Goal: Transaction & Acquisition: Book appointment/travel/reservation

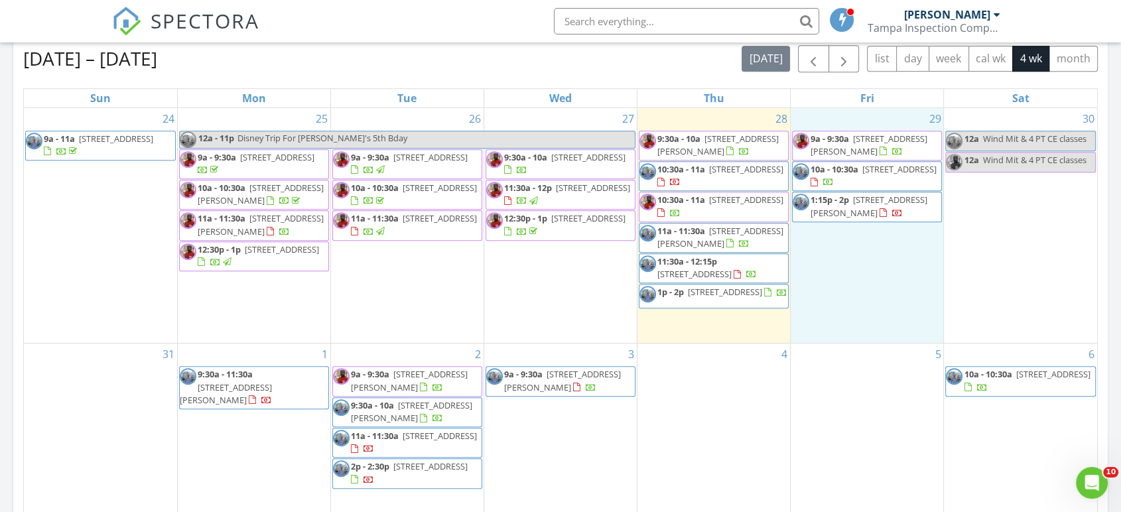
click at [841, 247] on div "29 9a - 9:30a 10761 Standing Stone Dr, Wimauma 33598 10a - 10:30a 2417 Osprey A…" at bounding box center [866, 225] width 153 height 235
click at [873, 196] on link "Inspection" at bounding box center [864, 192] width 68 height 21
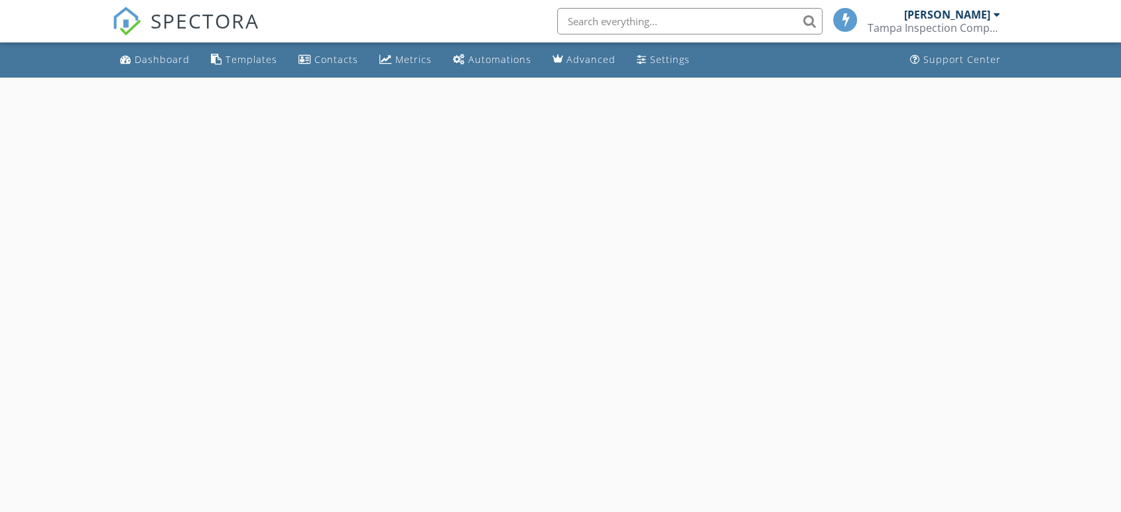
select select "7"
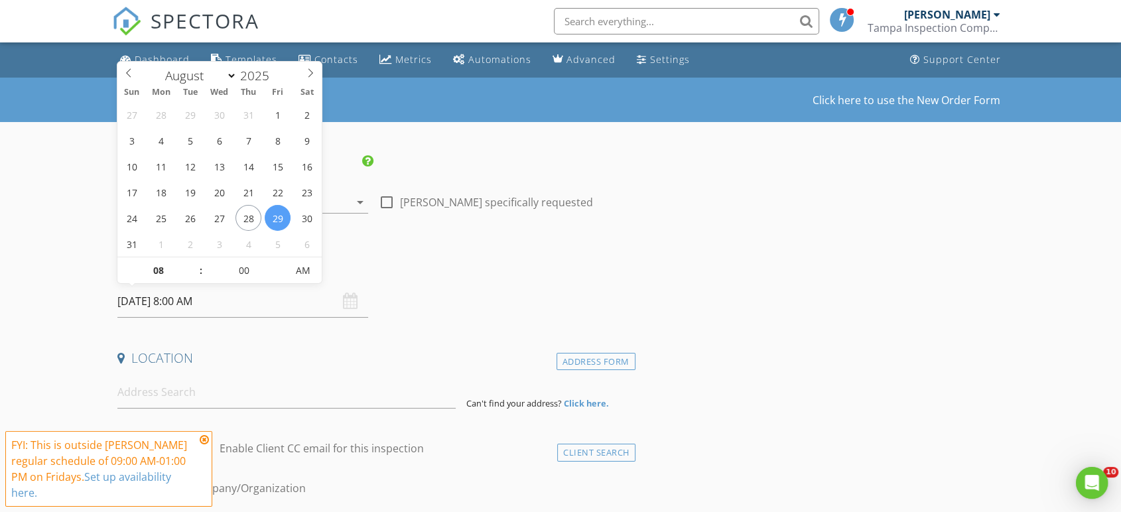
click at [196, 303] on input "08/29/2025 8:00 AM" at bounding box center [242, 301] width 251 height 32
type input "09"
type input "08/29/2025 9:00 AM"
click at [191, 260] on span at bounding box center [194, 263] width 9 height 13
type input "10"
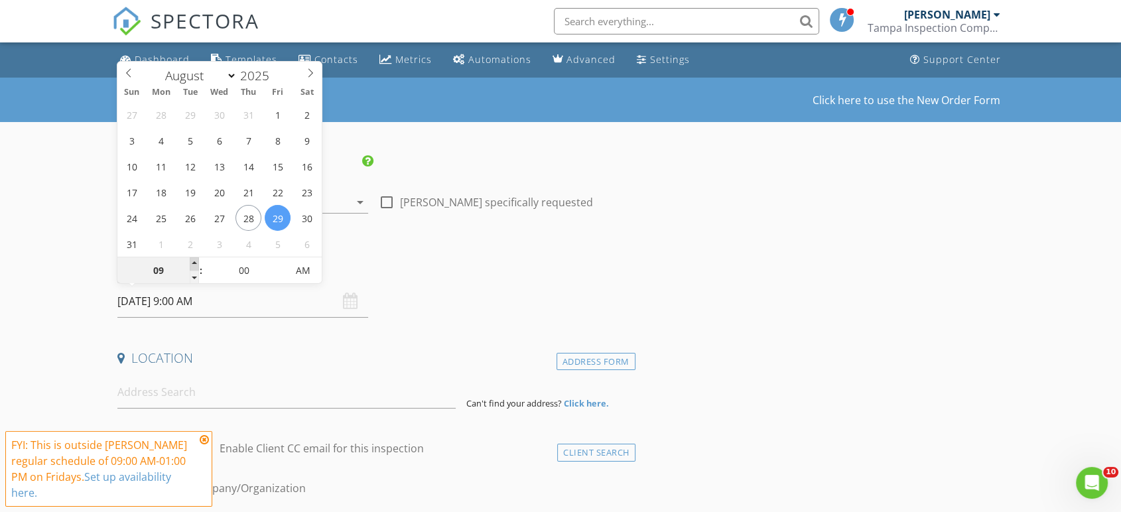
type input "08/29/2025 10:00 AM"
click at [191, 260] on span at bounding box center [194, 263] width 9 height 13
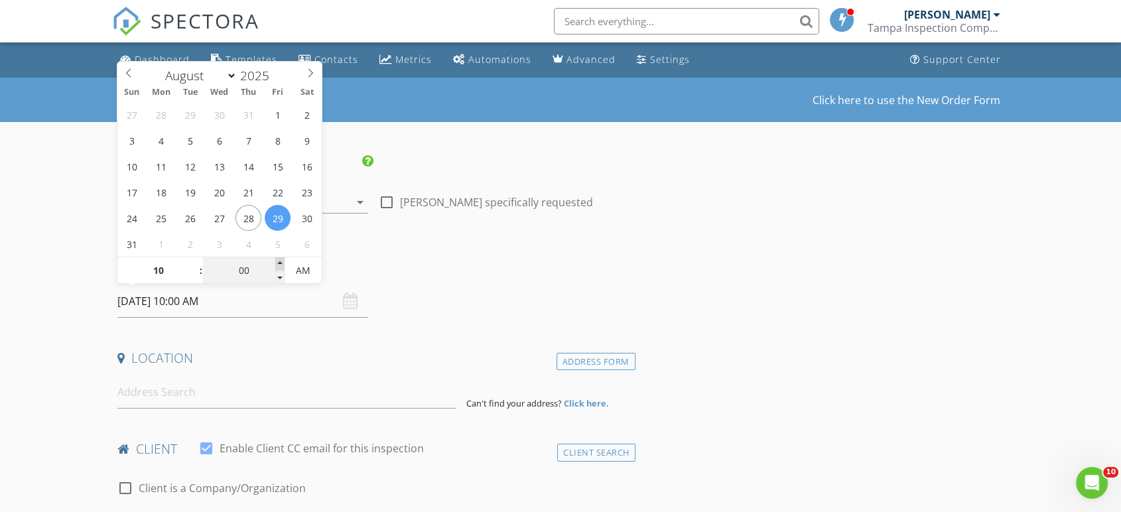
type input "05"
type input "08/29/2025 10:05 AM"
click at [278, 269] on span at bounding box center [279, 263] width 9 height 13
type input "10"
type input "08/29/2025 10:10 AM"
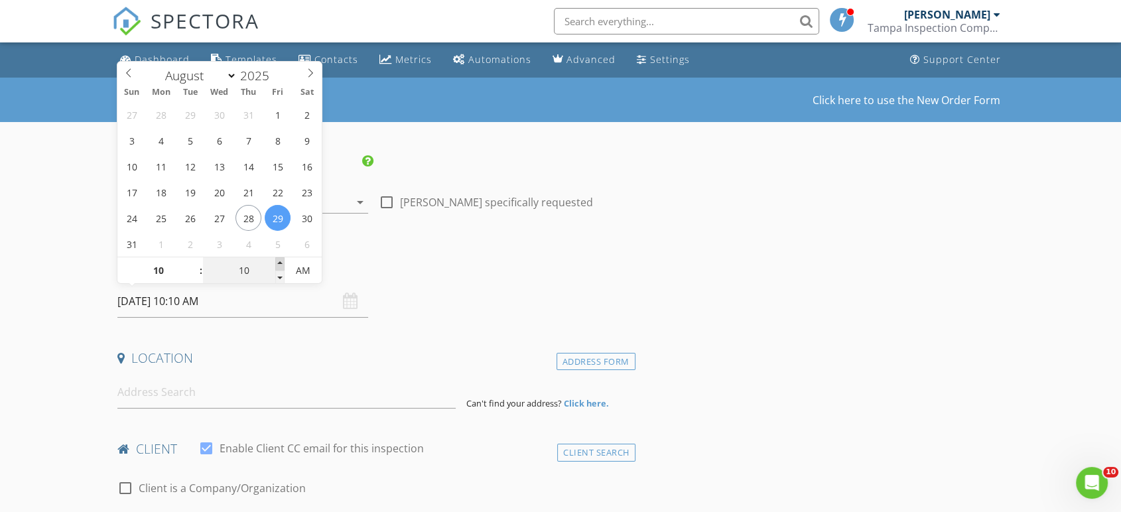
click at [278, 269] on span at bounding box center [279, 263] width 9 height 13
type input "15"
type input "08/29/2025 10:15 AM"
click at [278, 269] on span at bounding box center [279, 263] width 9 height 13
type input "20"
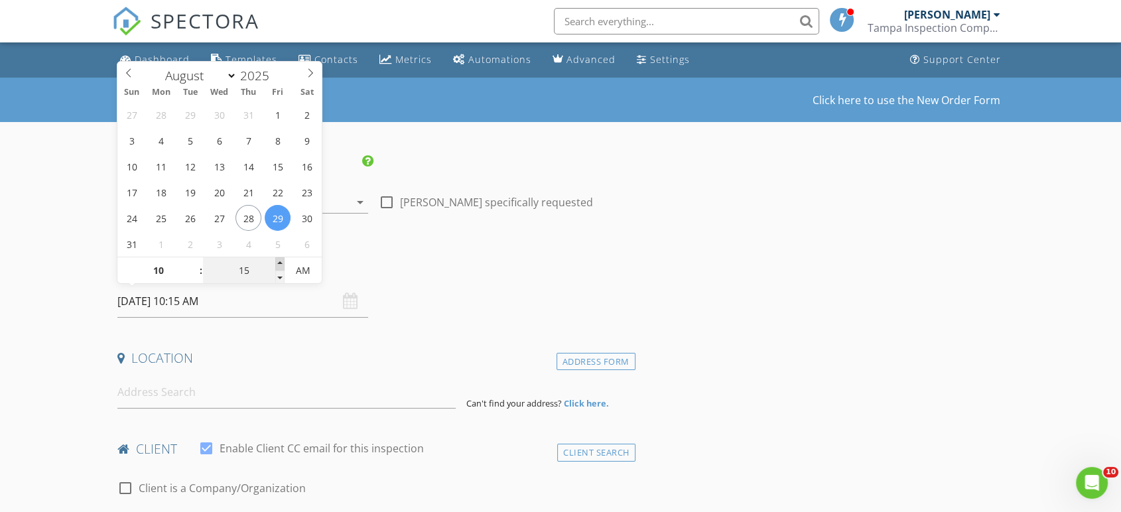
type input "08/29/2025 10:20 AM"
click at [278, 269] on span at bounding box center [279, 263] width 9 height 13
type input "25"
type input "08/29/2025 10:25 AM"
click at [278, 269] on span at bounding box center [279, 263] width 9 height 13
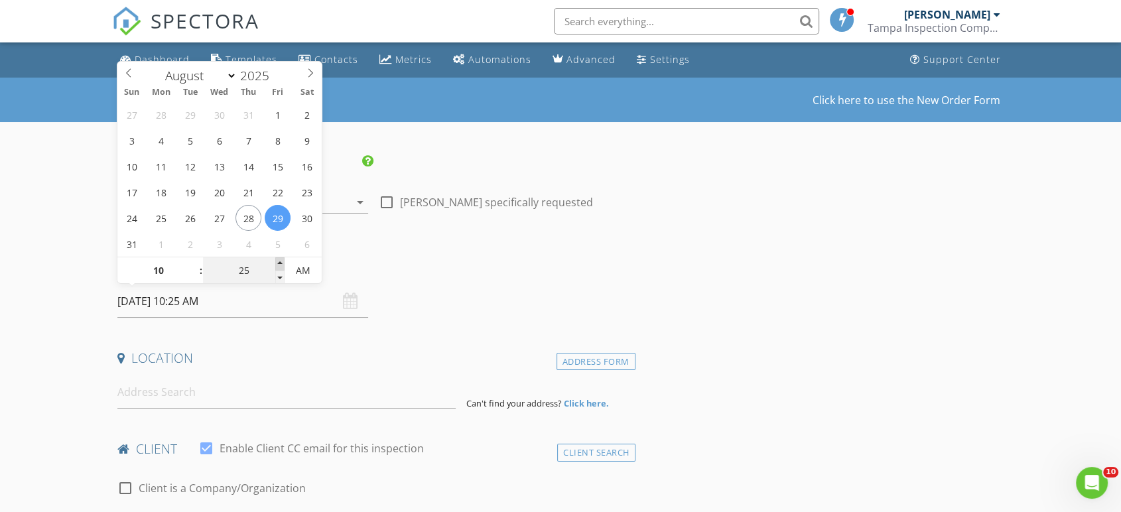
type input "30"
type input "08/29/2025 10:30 AM"
drag, startPoint x: 278, startPoint y: 269, endPoint x: 393, endPoint y: 290, distance: 116.0
click at [393, 290] on div "Date/Time 08/29/2025 10:30 AM" at bounding box center [373, 288] width 523 height 59
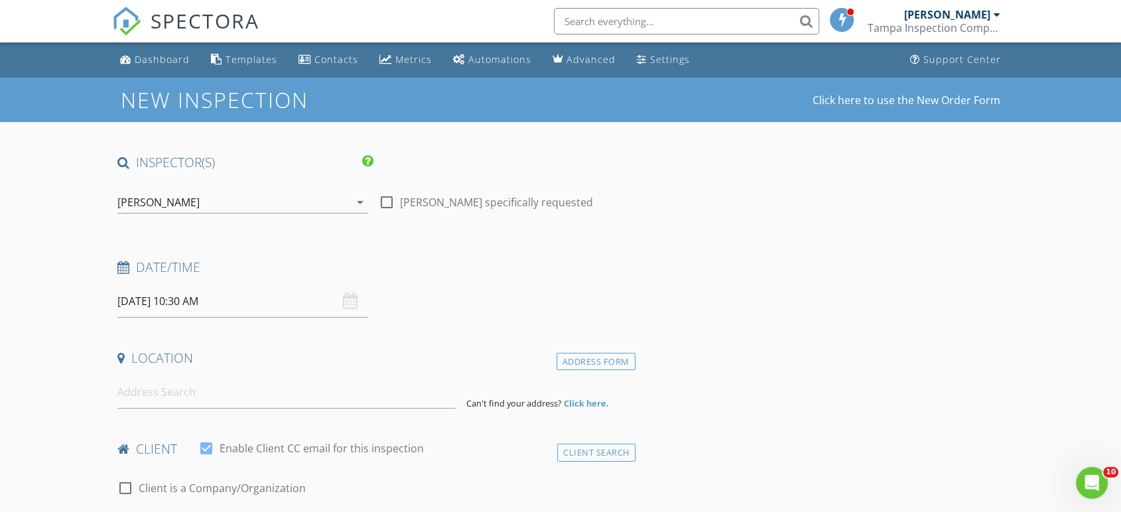
click at [347, 200] on div "[PERSON_NAME]" at bounding box center [233, 202] width 232 height 21
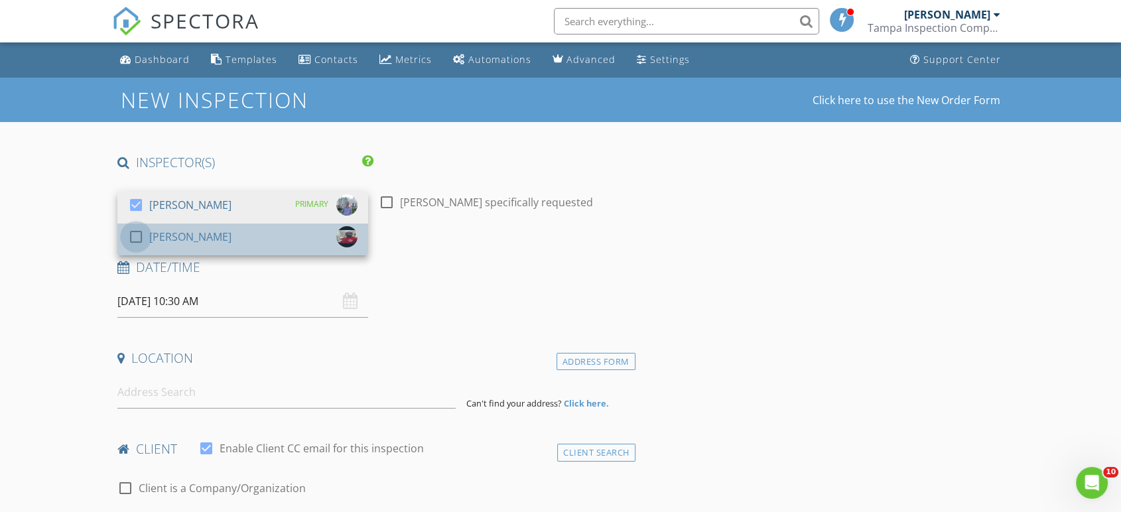
click at [133, 233] on div at bounding box center [136, 236] width 23 height 23
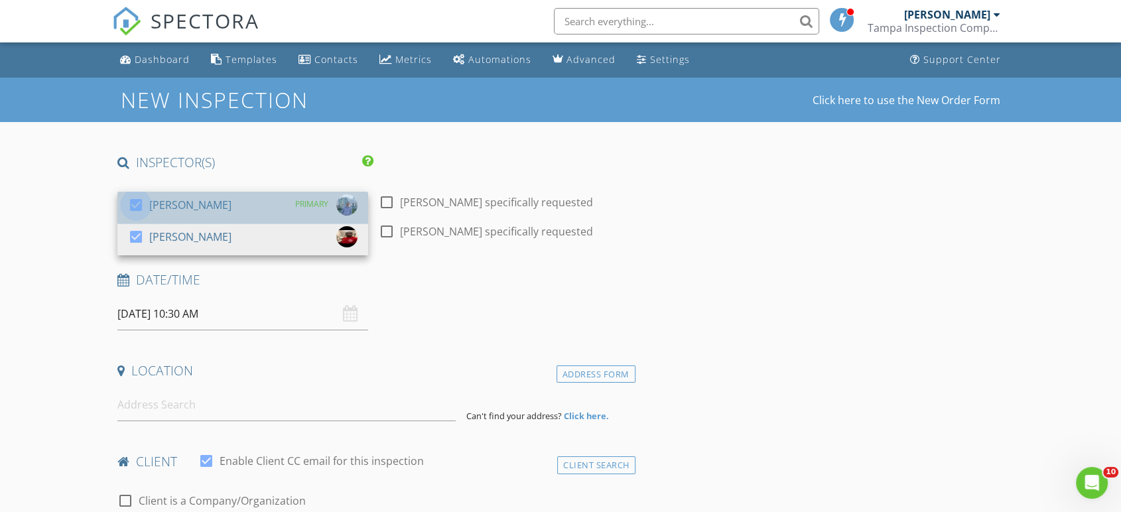
click at [133, 204] on div at bounding box center [136, 205] width 23 height 23
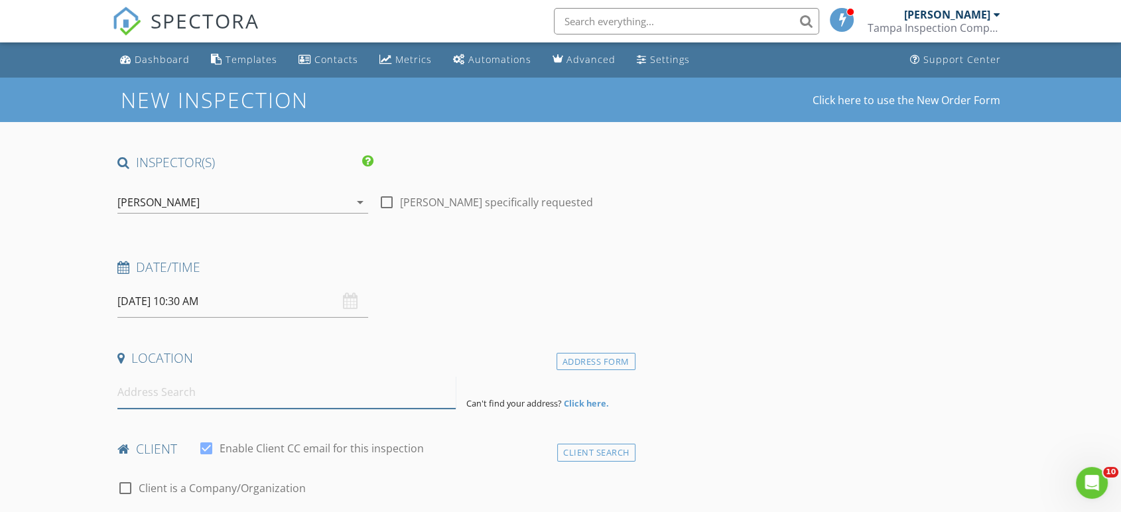
click at [192, 398] on input at bounding box center [286, 392] width 338 height 32
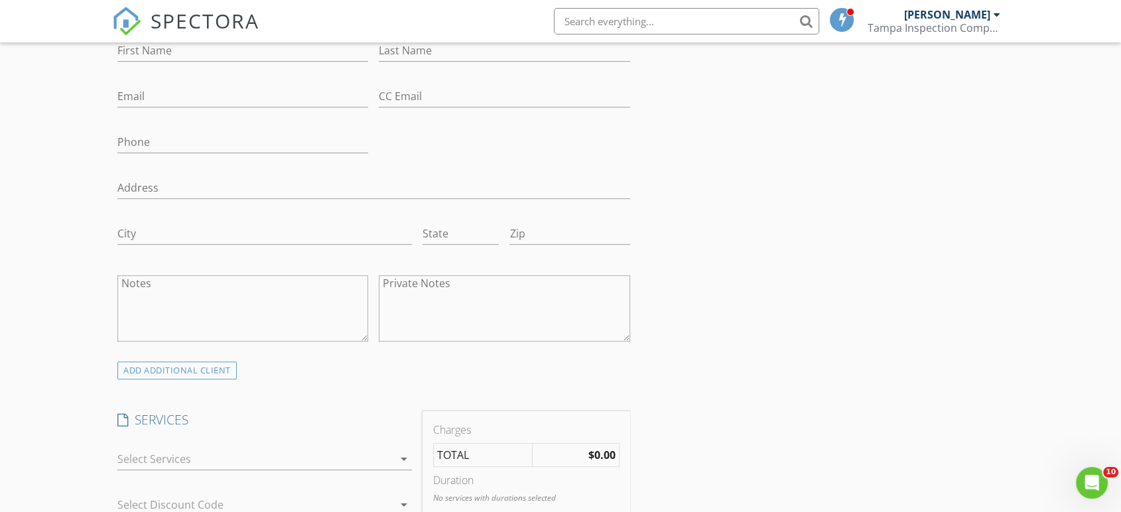
scroll to position [568, 0]
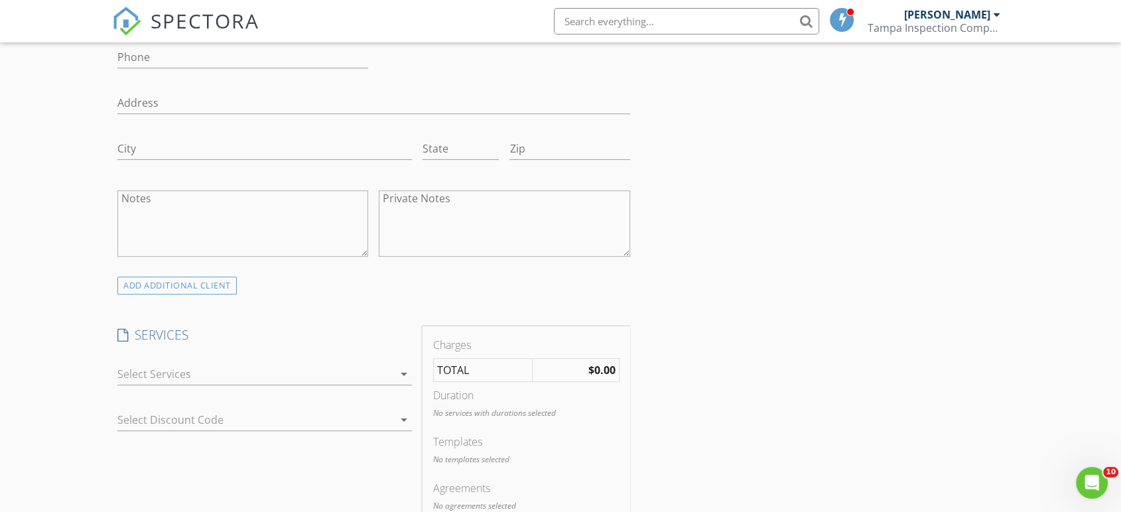
click at [212, 367] on div at bounding box center [255, 373] width 276 height 21
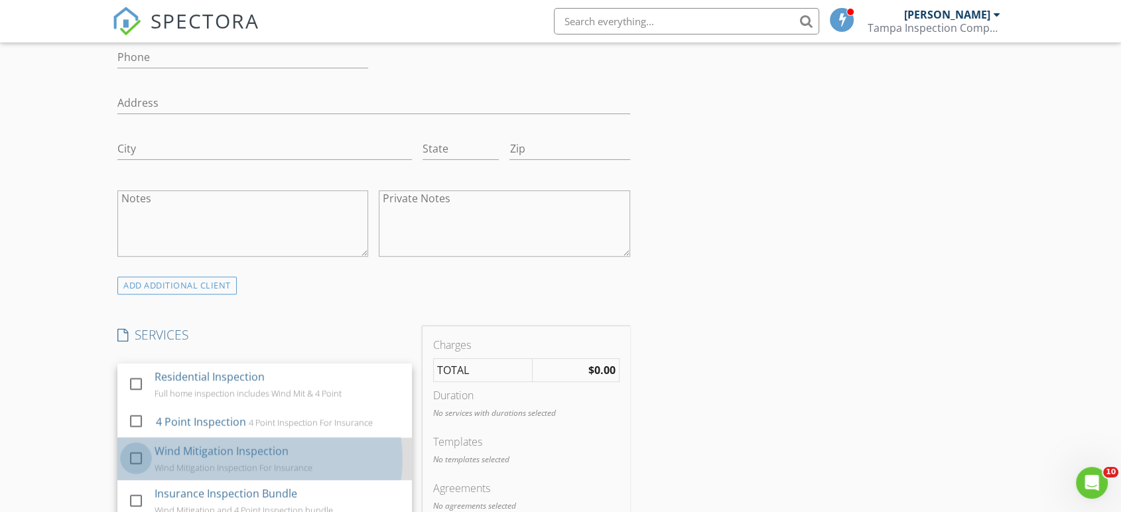
click at [133, 447] on div at bounding box center [136, 458] width 23 height 23
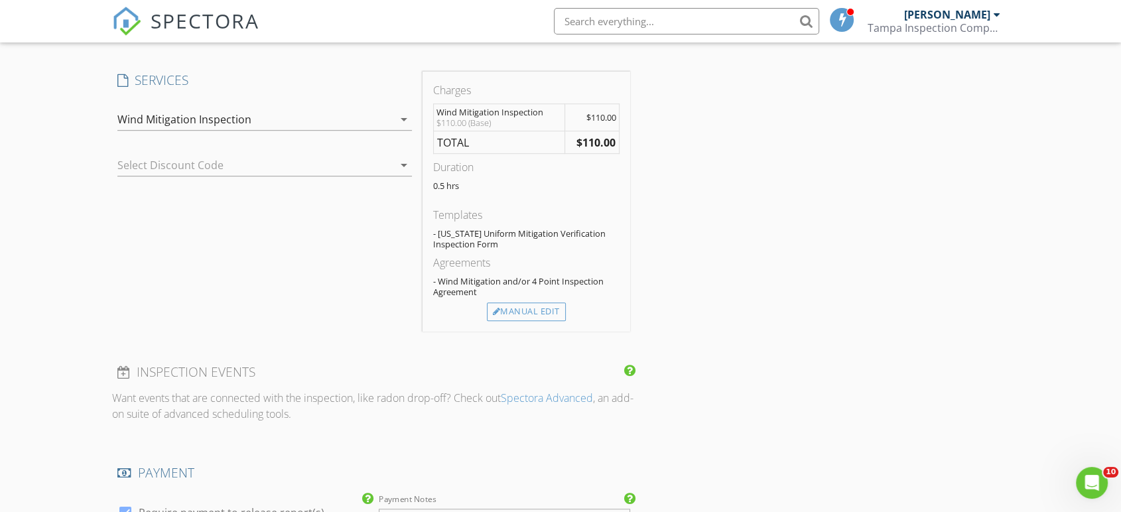
scroll to position [824, 0]
click at [542, 306] on div "Manual Edit" at bounding box center [526, 310] width 79 height 19
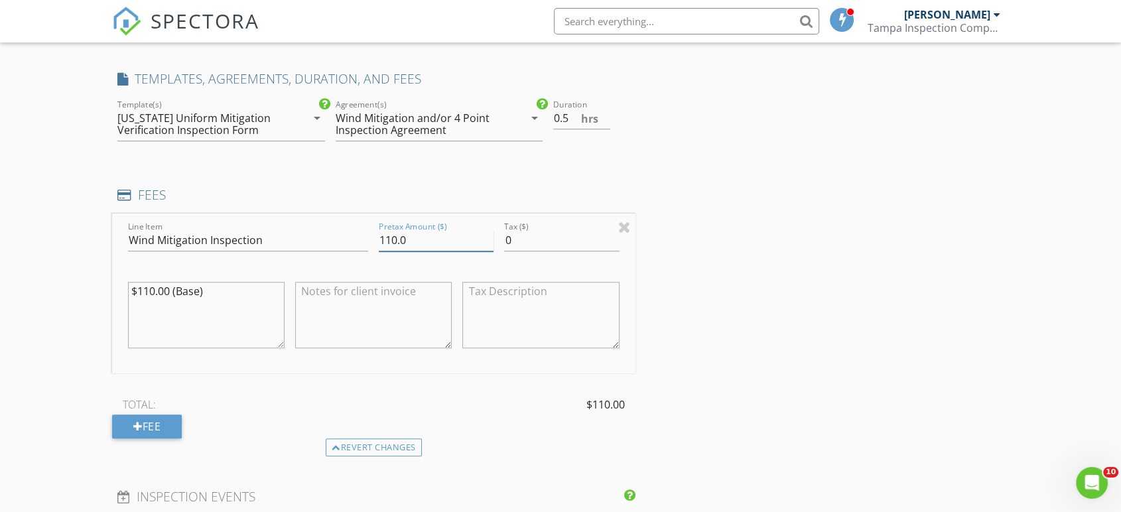
click at [435, 247] on input "110.0" at bounding box center [436, 240] width 115 height 22
type input "0"
click at [684, 200] on div "INSPECTOR(S) check_box_outline_blank Kyle Barrilleaux check_box Mykhael Suber P…" at bounding box center [560, 376] width 896 height 2093
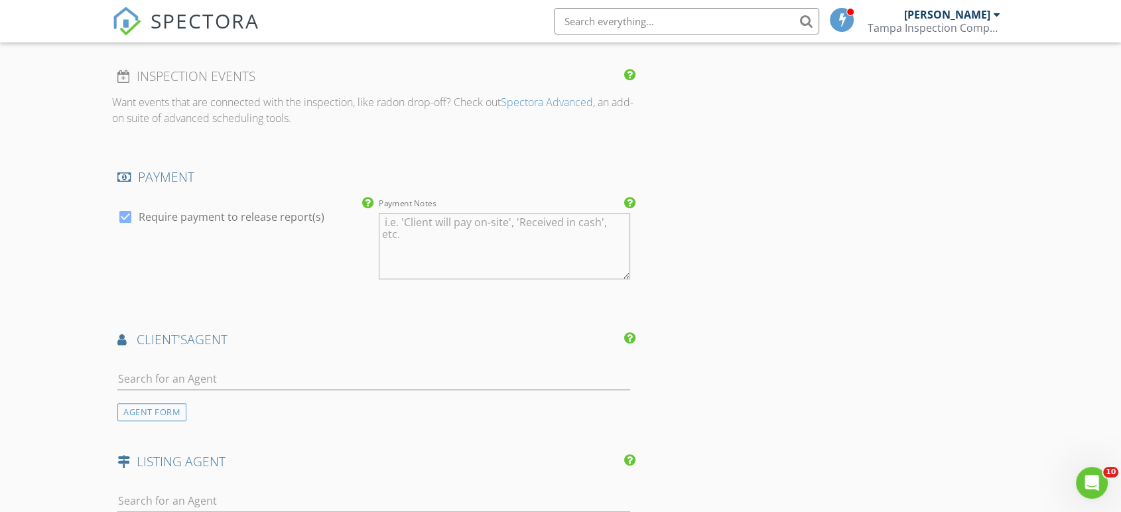
scroll to position [1248, 0]
click at [178, 356] on div at bounding box center [373, 377] width 513 height 43
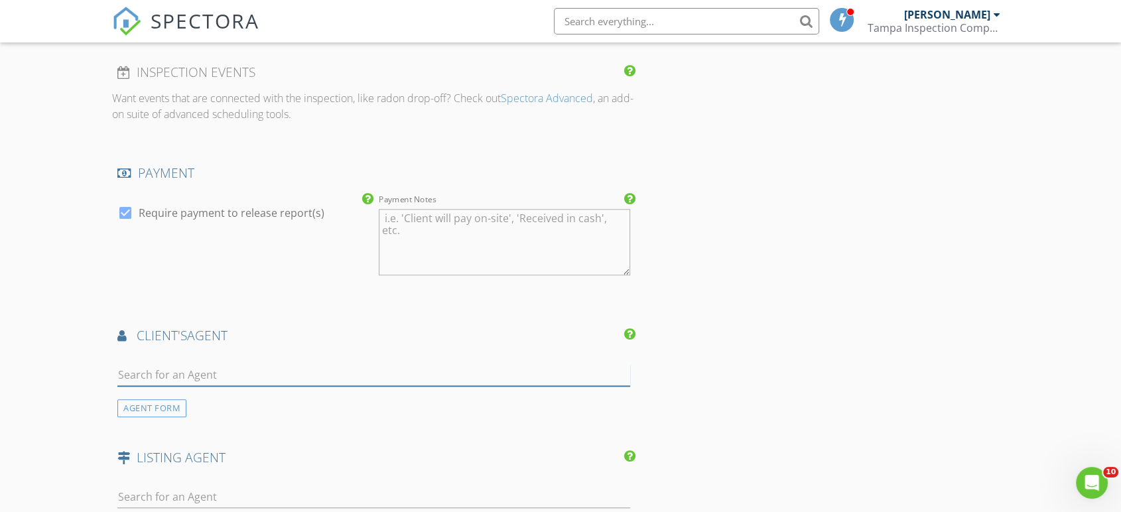
click at [162, 383] on input "text" at bounding box center [373, 375] width 513 height 22
type input "lion"
click at [156, 398] on div "Lionheart Roofing" at bounding box center [200, 404] width 90 height 16
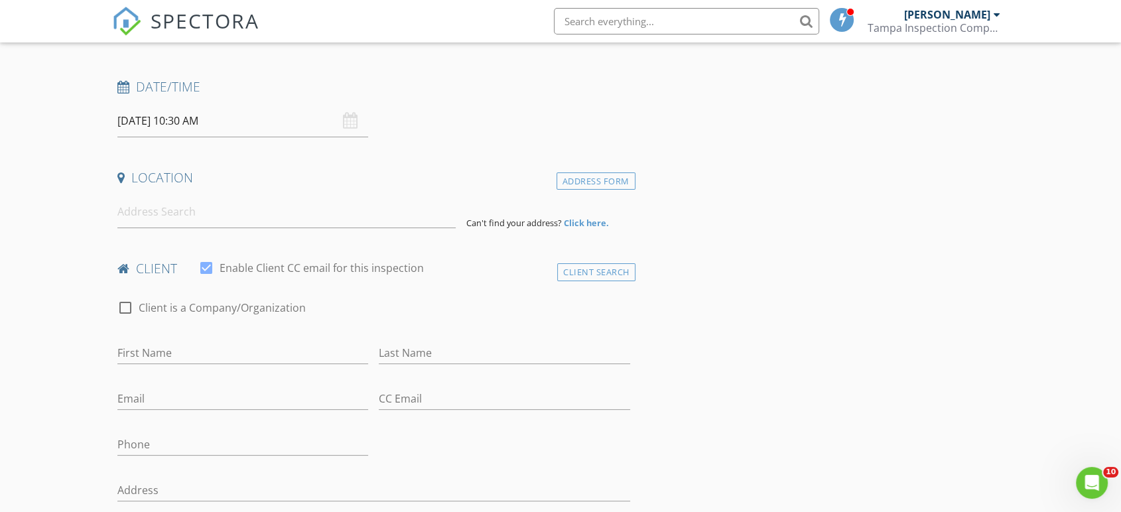
scroll to position [231, 0]
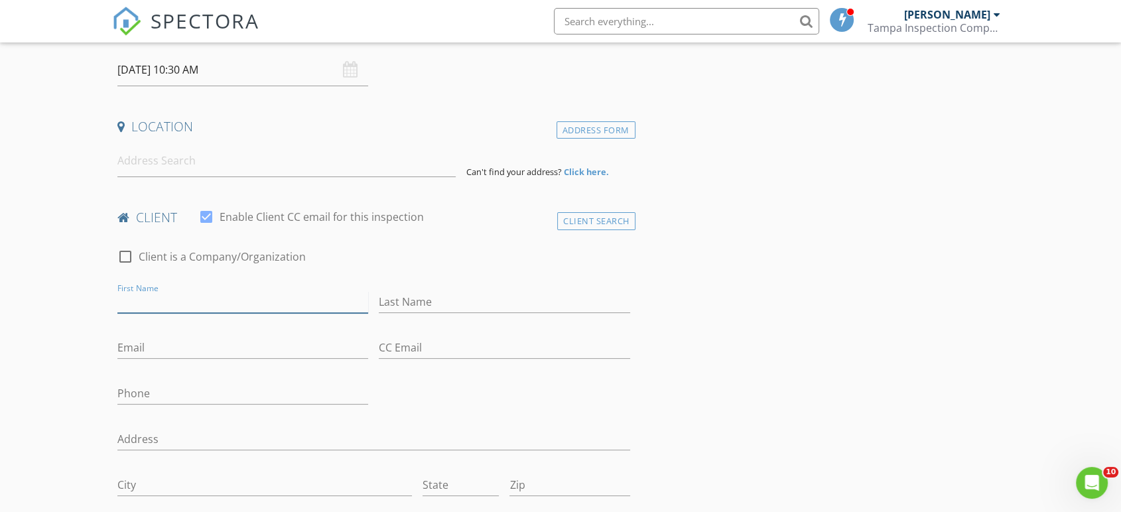
click at [173, 308] on input "First Name" at bounding box center [242, 302] width 251 height 22
type input "Zhaorui"
type input "Sun"
type input "szr4505@gmail.com"
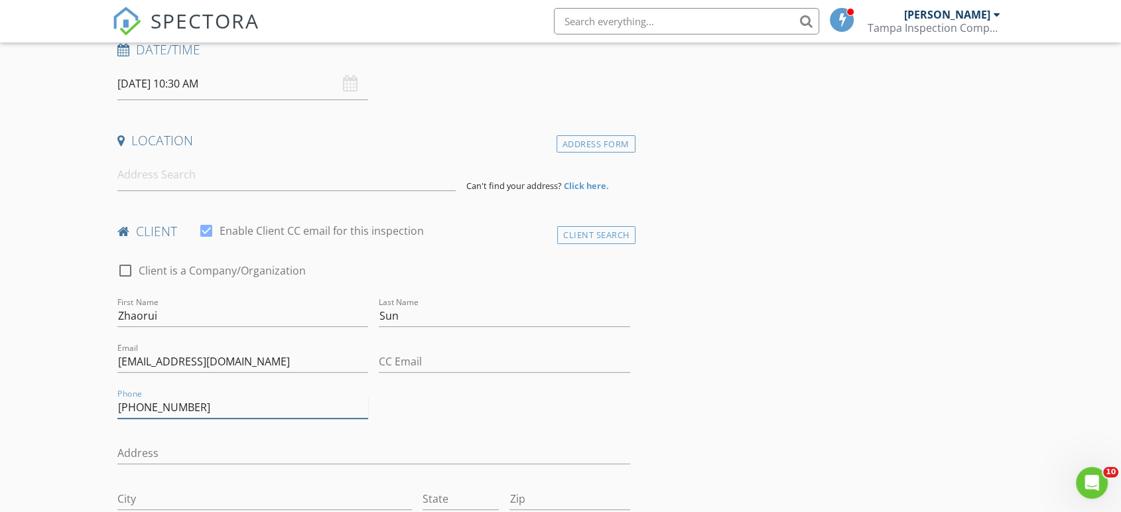
scroll to position [0, 0]
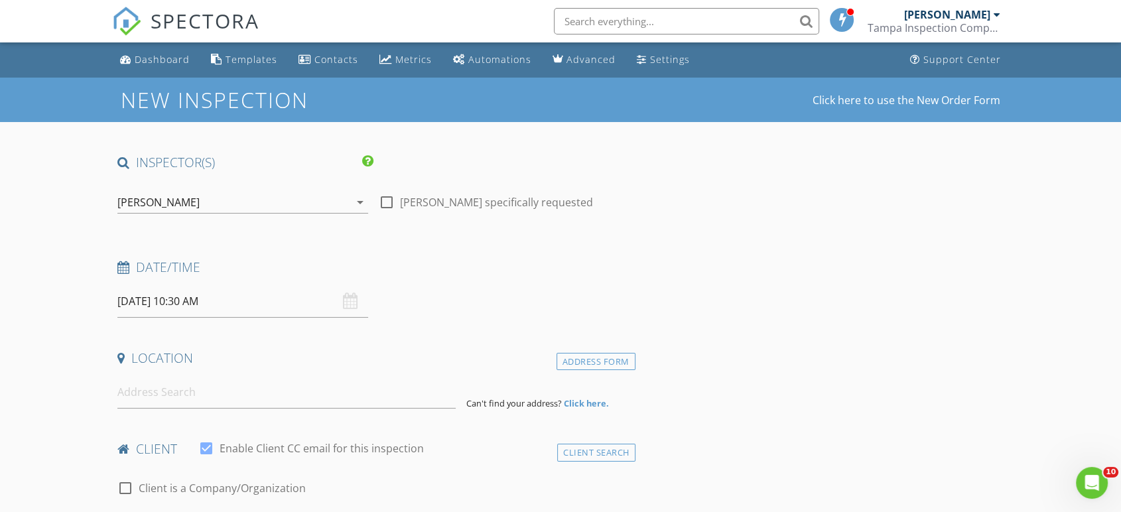
type input "813-492-9776"
click at [159, 393] on input at bounding box center [286, 392] width 338 height 32
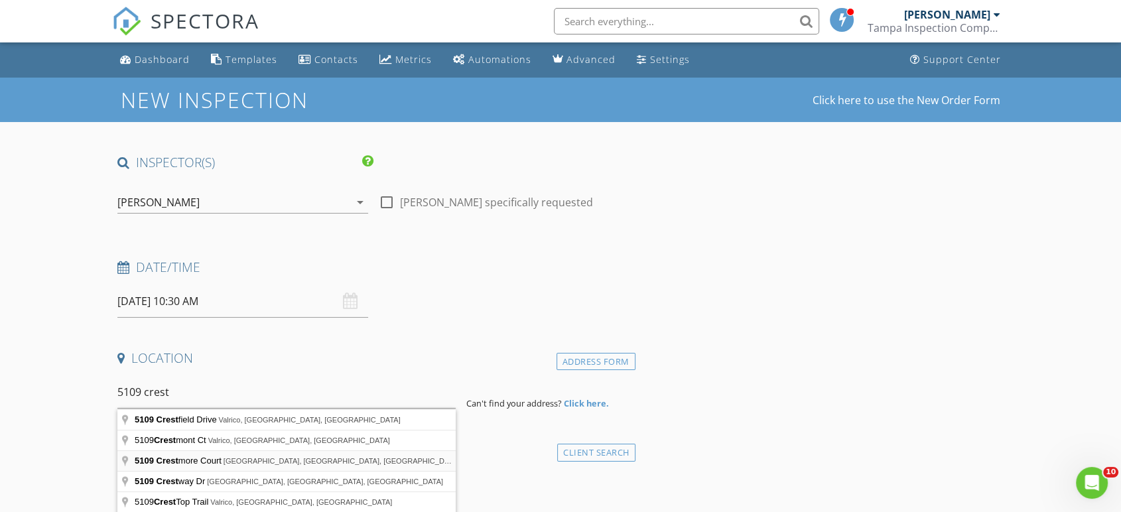
type input "5109 Crestmore Court, Tampa, FL, USA"
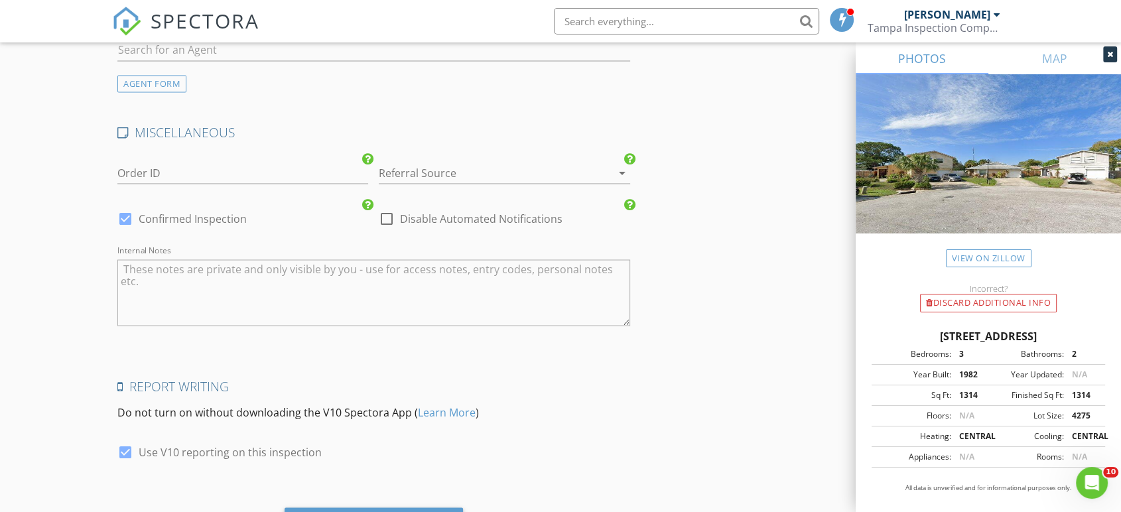
scroll to position [2428, 0]
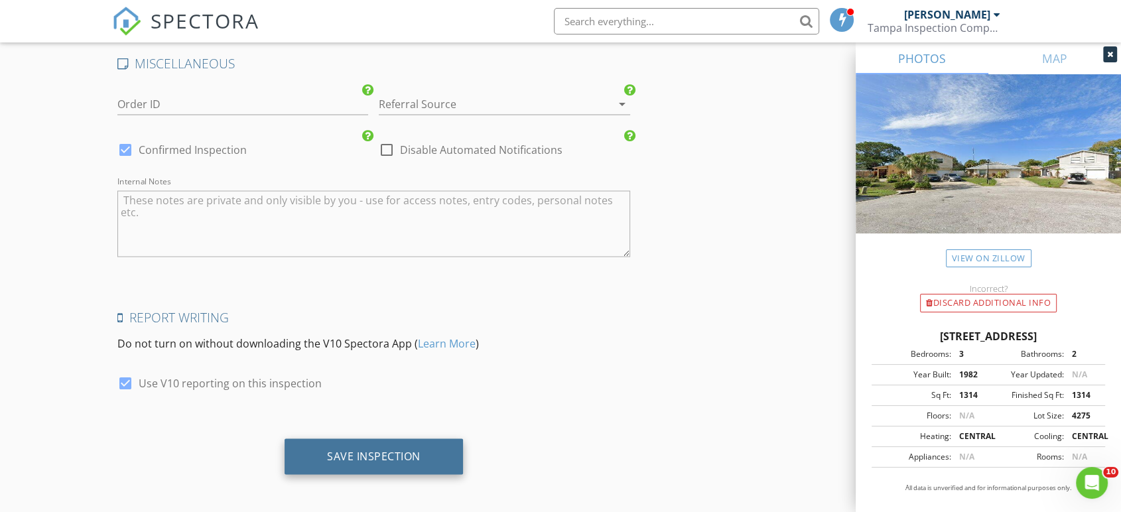
click at [349, 454] on div "Save Inspection" at bounding box center [373, 455] width 93 height 13
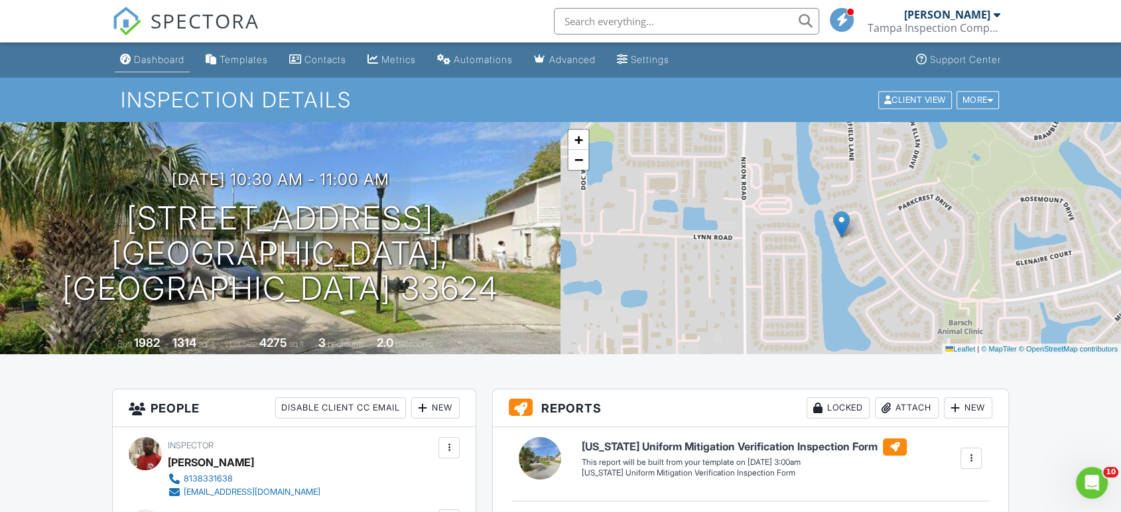
click at [149, 54] on div "Dashboard" at bounding box center [159, 59] width 50 height 11
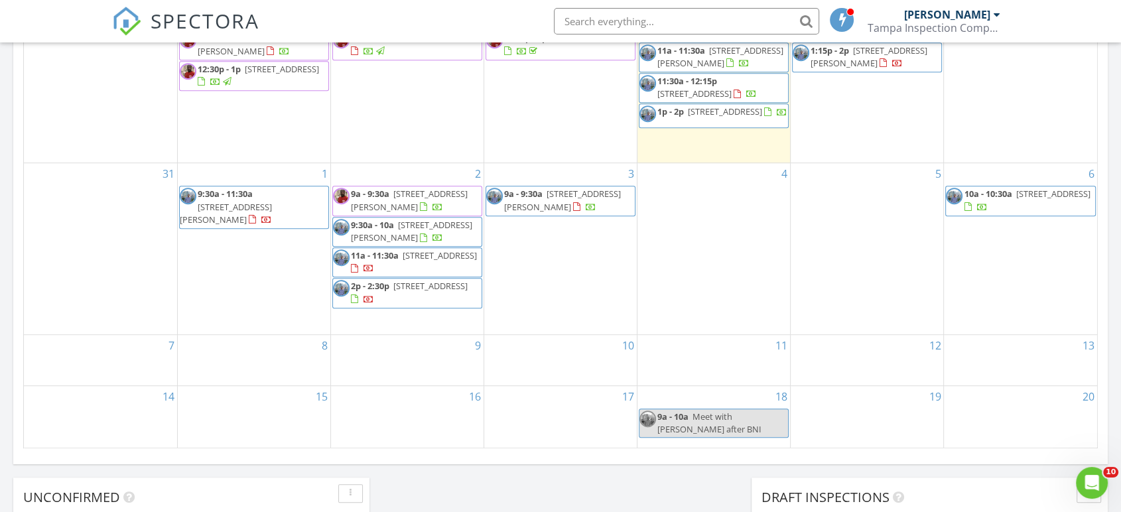
scroll to position [824, 0]
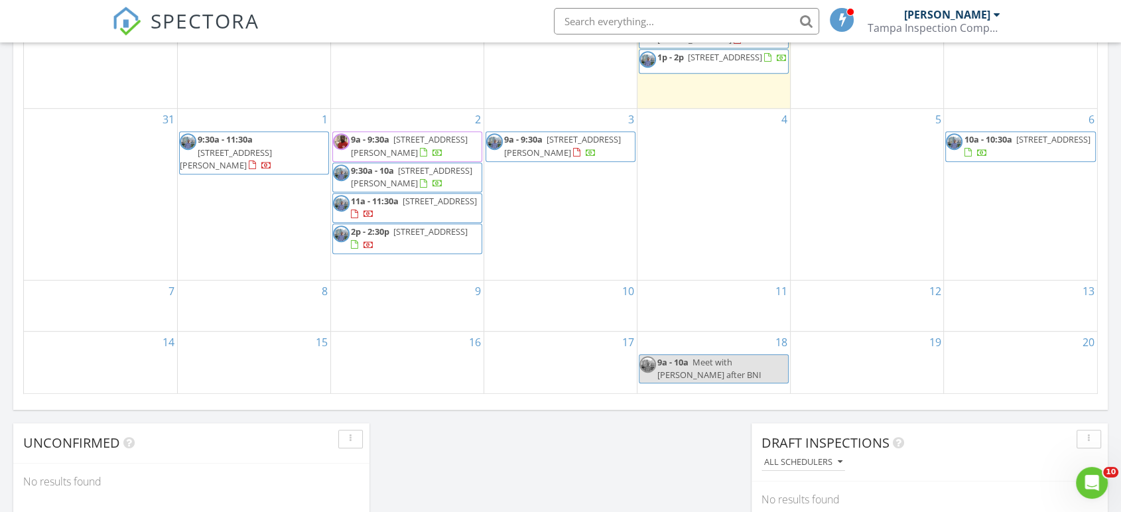
click at [705, 370] on div "9a - 10a Meet with Nick after BNI" at bounding box center [713, 368] width 149 height 25
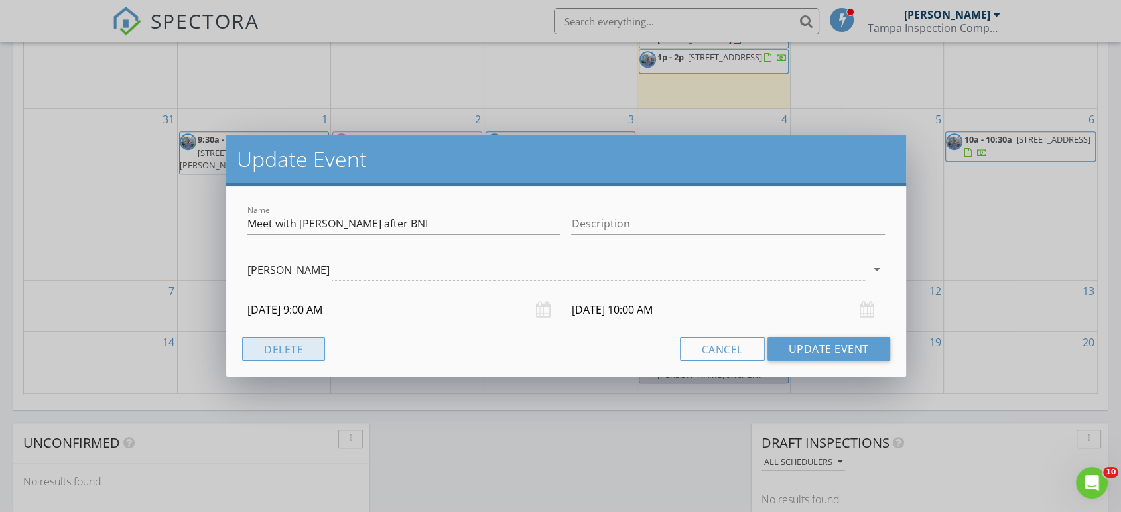
click at [302, 349] on button "Delete" at bounding box center [283, 349] width 83 height 24
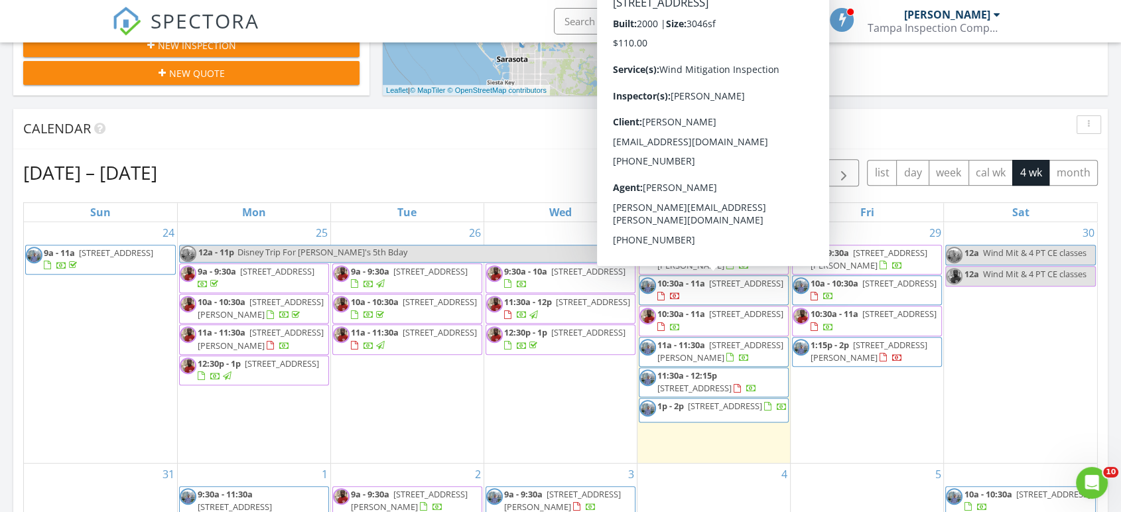
scroll to position [466, 0]
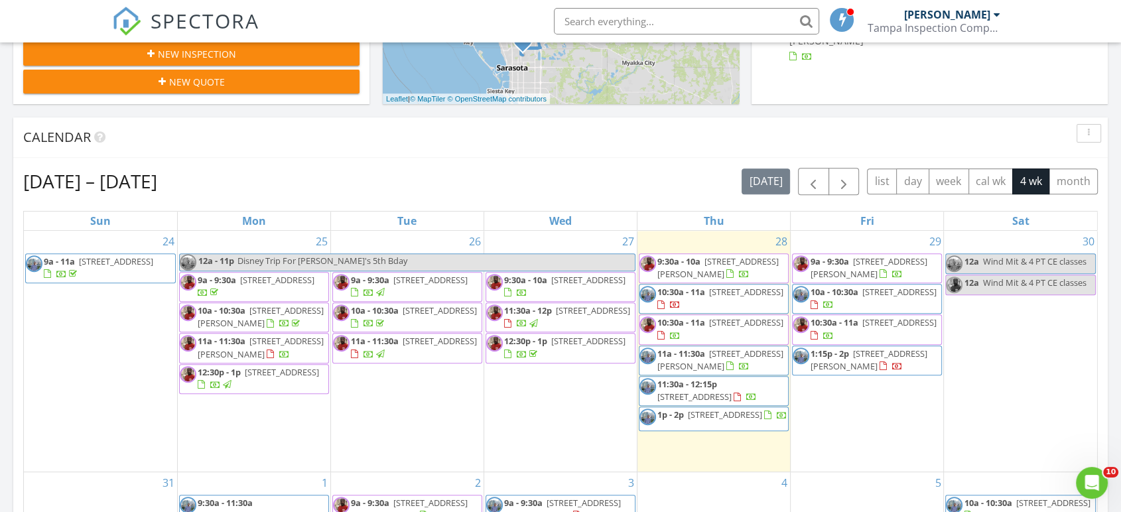
click at [640, 25] on input "text" at bounding box center [686, 21] width 265 height 27
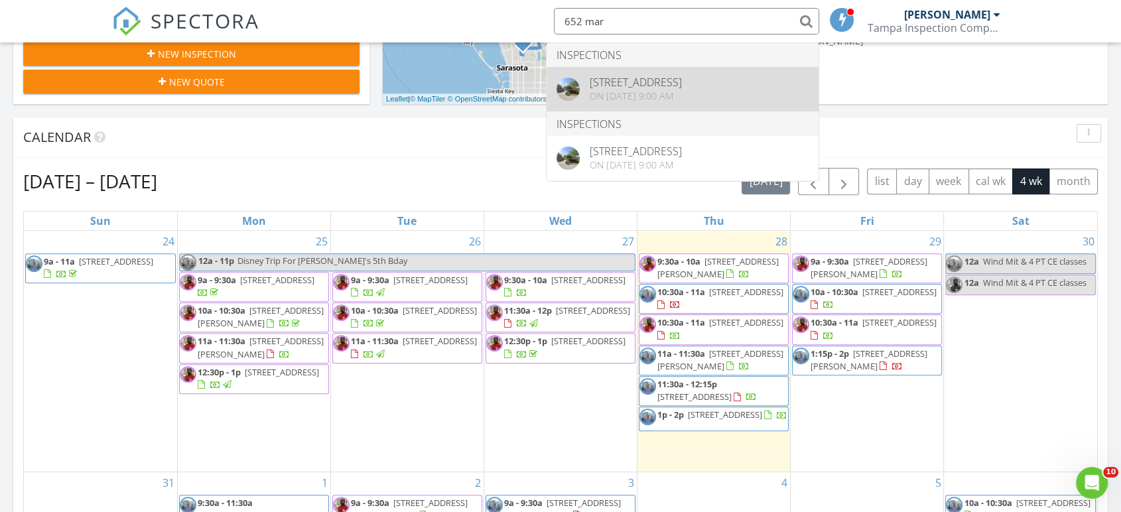
type input "652 mar"
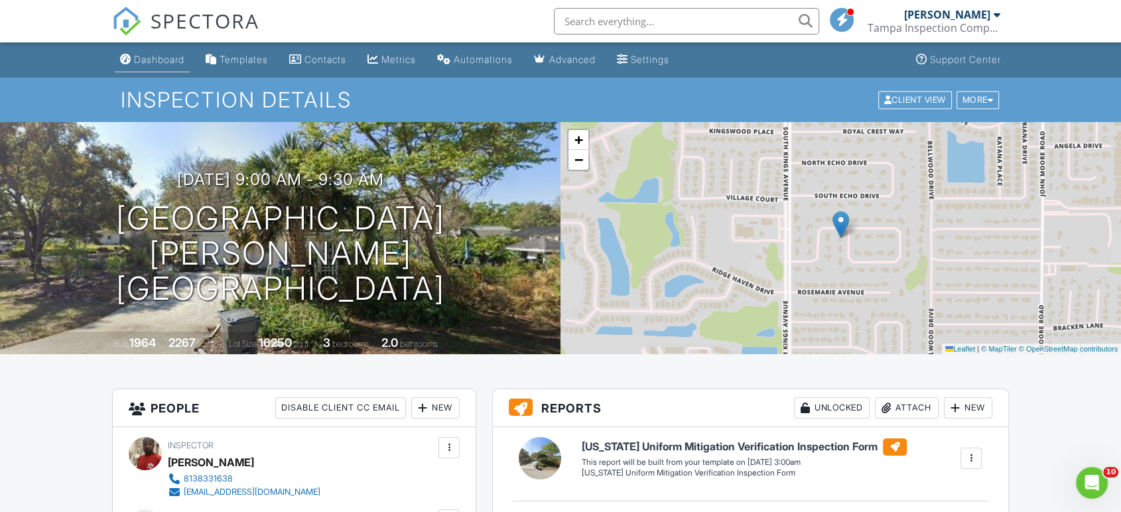
click at [155, 59] on div "Dashboard" at bounding box center [159, 59] width 50 height 11
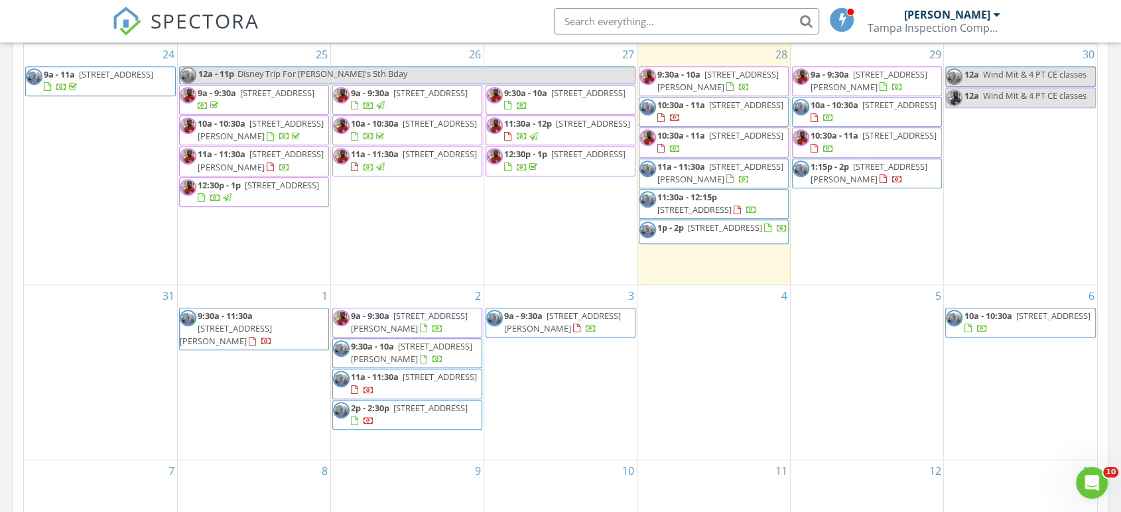
scroll to position [651, 0]
click at [634, 21] on input "text" at bounding box center [686, 21] width 265 height 27
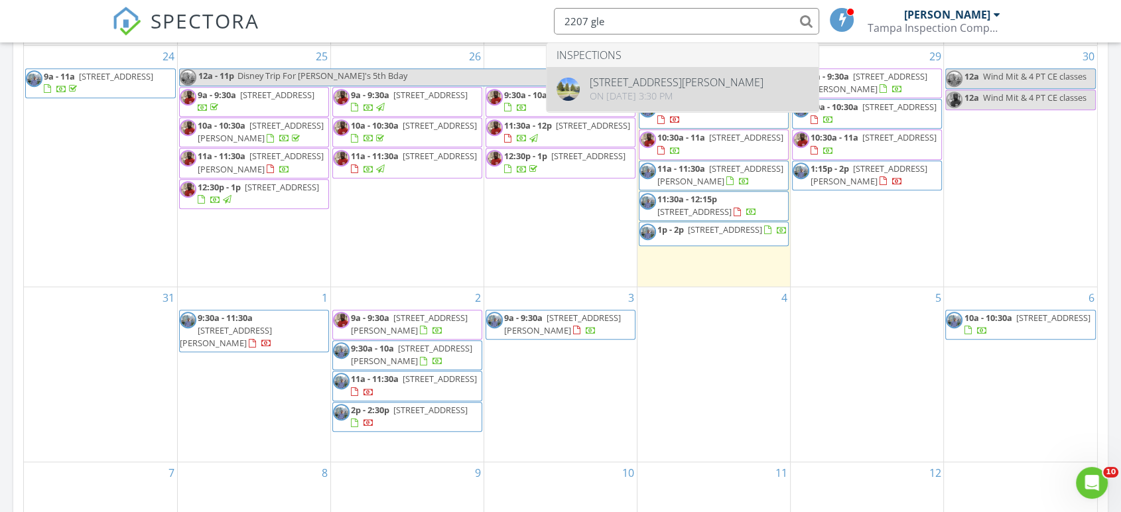
type input "2207 gle"
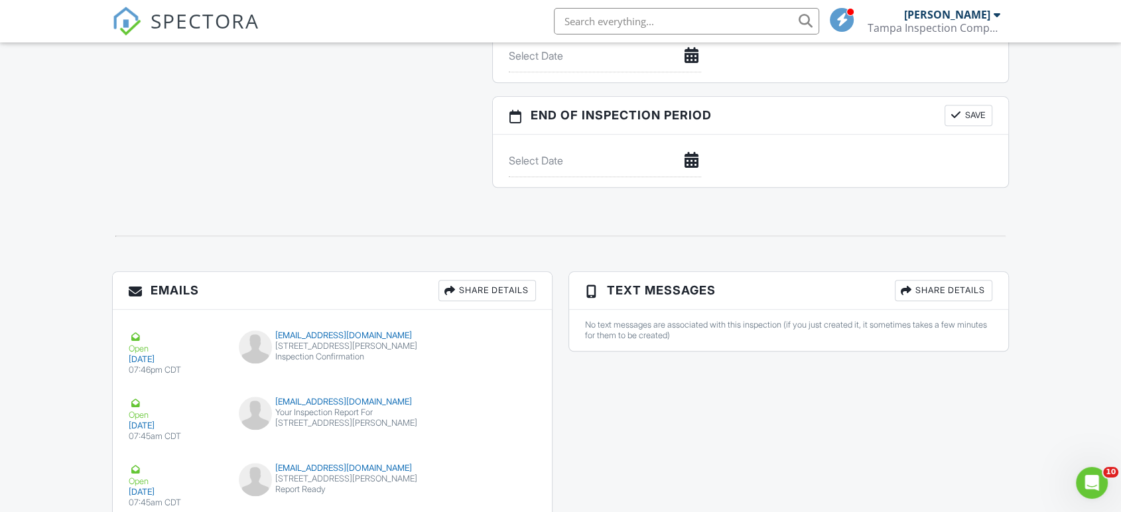
scroll to position [1551, 0]
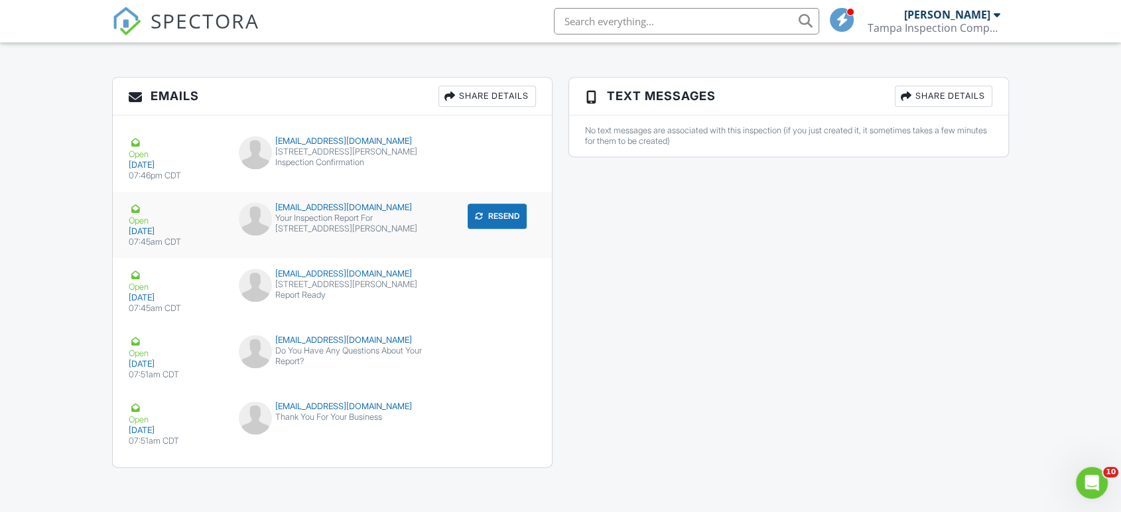
click at [309, 237] on div "[EMAIL_ADDRESS][DOMAIN_NAME] Your Inspection Report For [STREET_ADDRESS][PERSON…" at bounding box center [333, 222] width 204 height 40
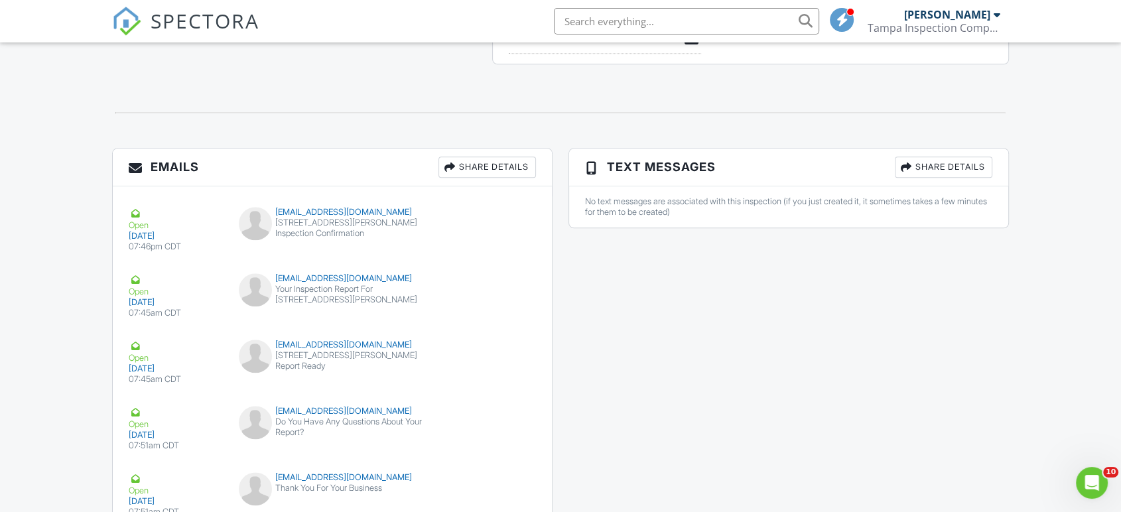
scroll to position [1480, 0]
click at [488, 287] on button "Resend" at bounding box center [496, 287] width 59 height 25
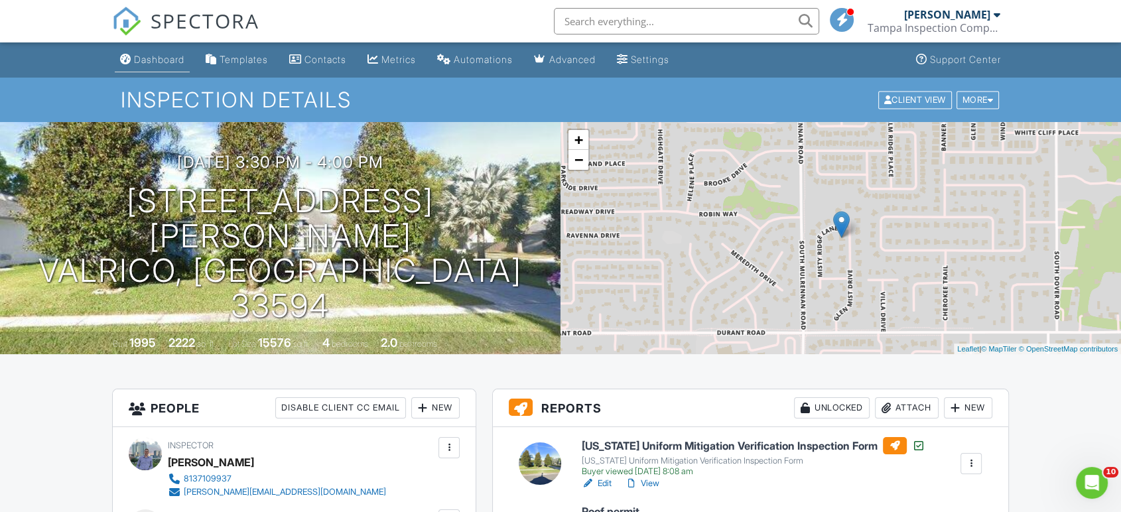
click at [148, 59] on div "Dashboard" at bounding box center [159, 59] width 50 height 11
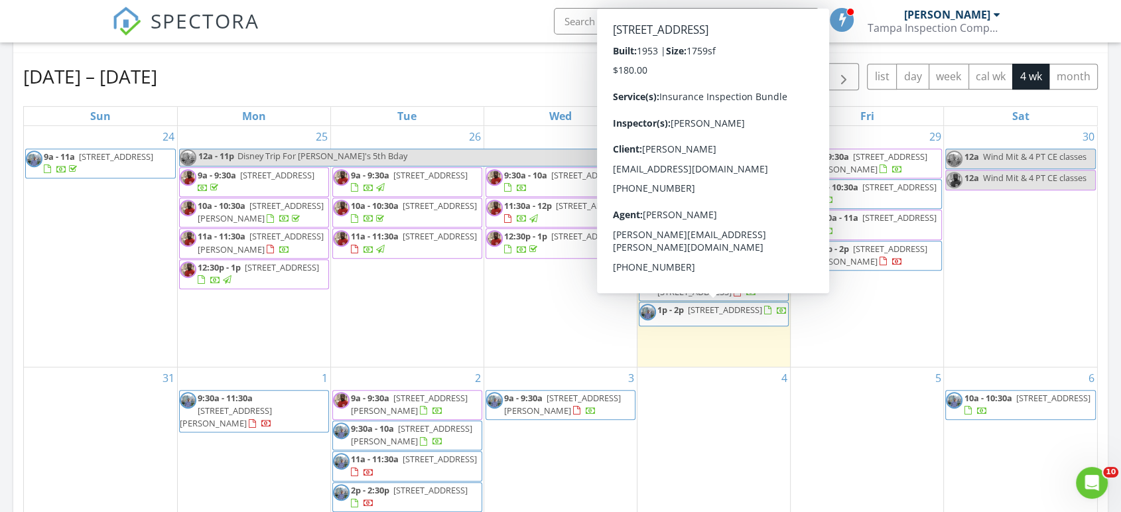
scroll to position [594, 0]
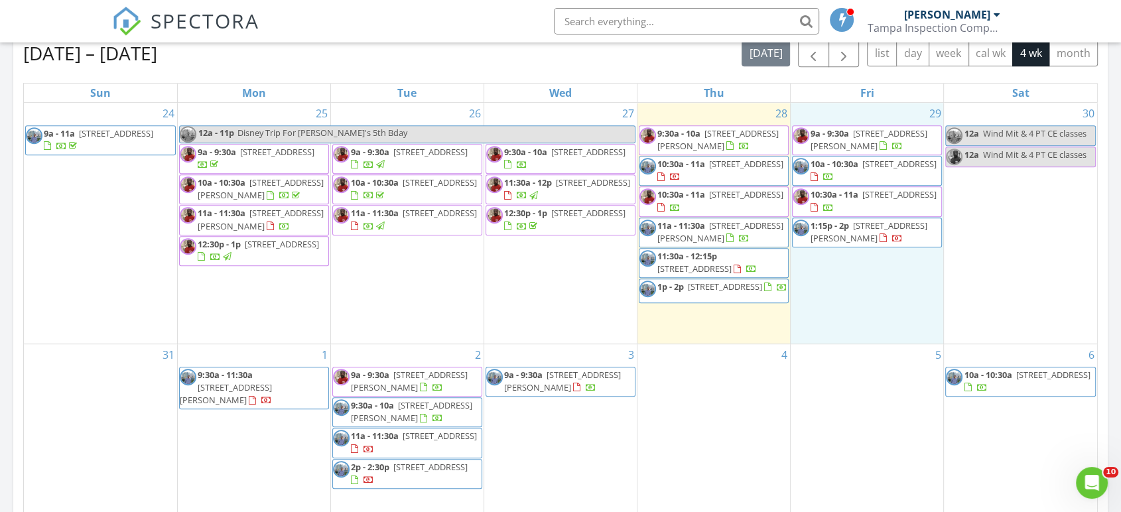
click at [856, 290] on div "29 9a - 9:30a 10761 Standing Stone Dr, Wimauma 33598 10a - 10:30a 2417 Osprey A…" at bounding box center [866, 223] width 153 height 241
click at [851, 237] on link "Inspection" at bounding box center [864, 234] width 68 height 21
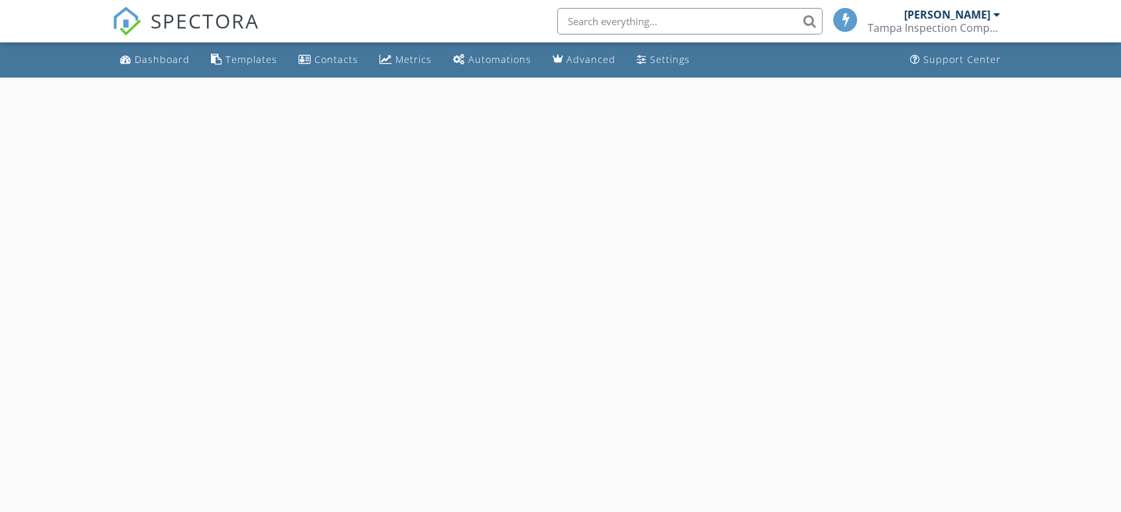
select select "7"
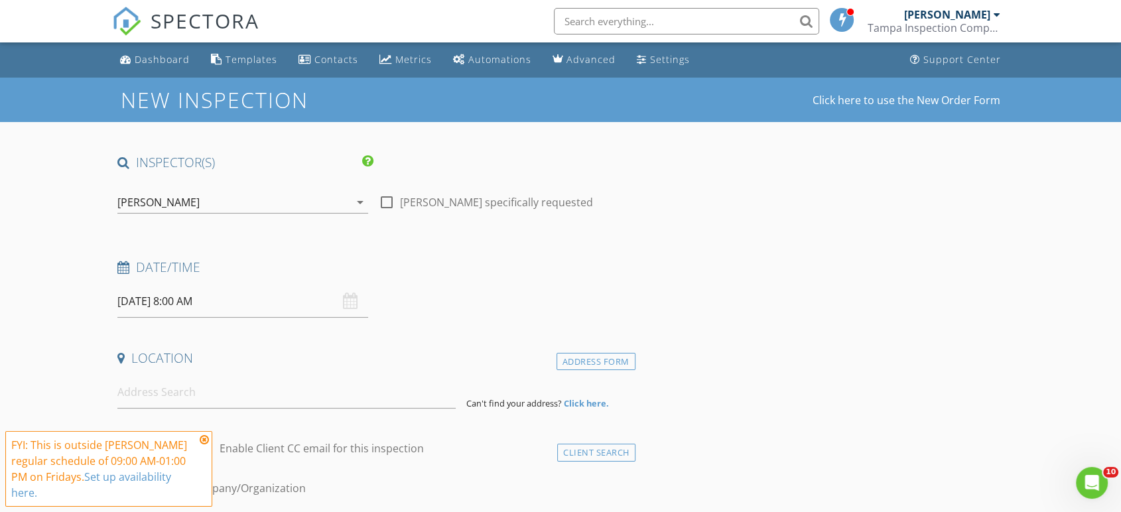
click at [178, 296] on input "[DATE] 8:00 AM" at bounding box center [242, 301] width 251 height 32
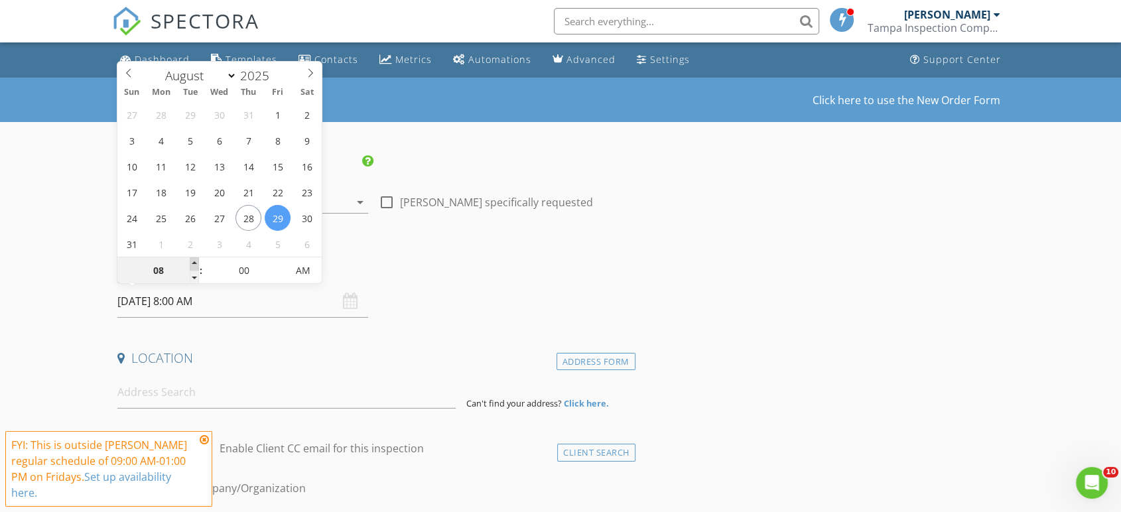
type input "09"
type input "[DATE] 9:00 AM"
click at [193, 261] on span at bounding box center [194, 263] width 9 height 13
type input "10"
type input "[DATE] 10:00 AM"
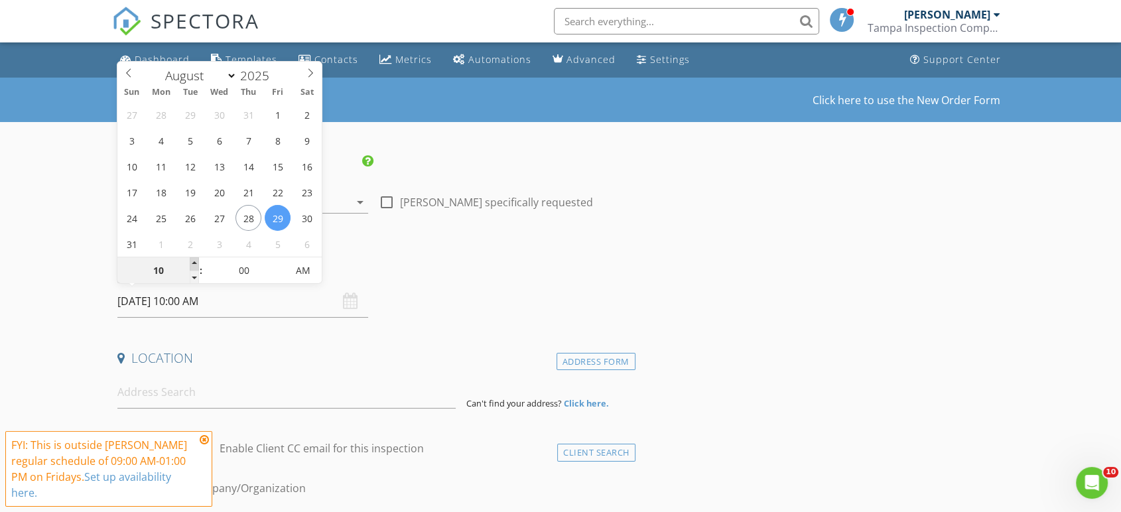
click at [193, 261] on span at bounding box center [194, 263] width 9 height 13
type input "11"
type input "[DATE] 11:00 AM"
click at [193, 261] on span at bounding box center [194, 263] width 9 height 13
type input "05"
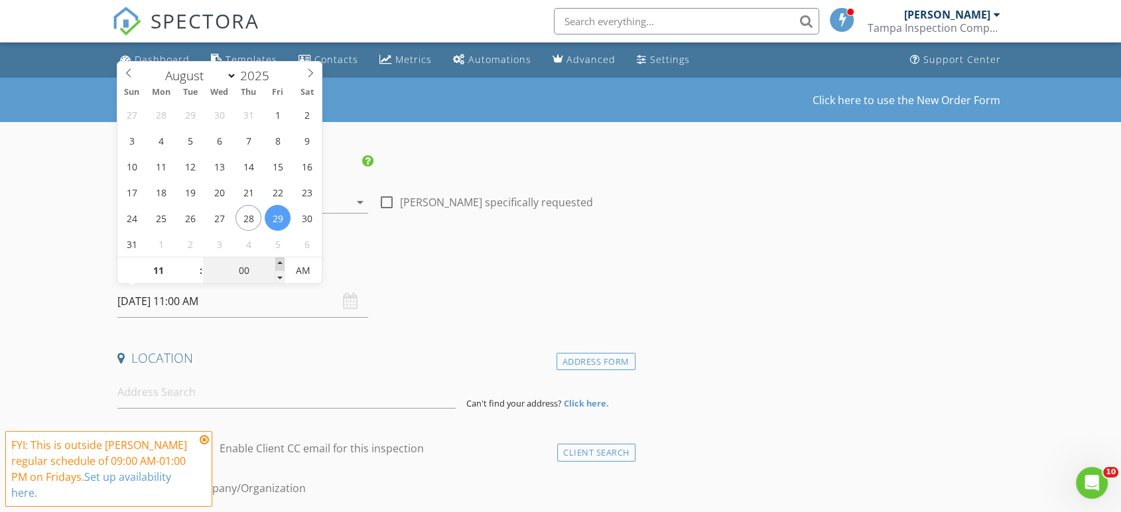
type input "[DATE] 11:05 AM"
click at [278, 264] on span at bounding box center [279, 263] width 9 height 13
type input "10"
type input "08/29/2025 11:10 AM"
click at [278, 264] on span at bounding box center [279, 263] width 9 height 13
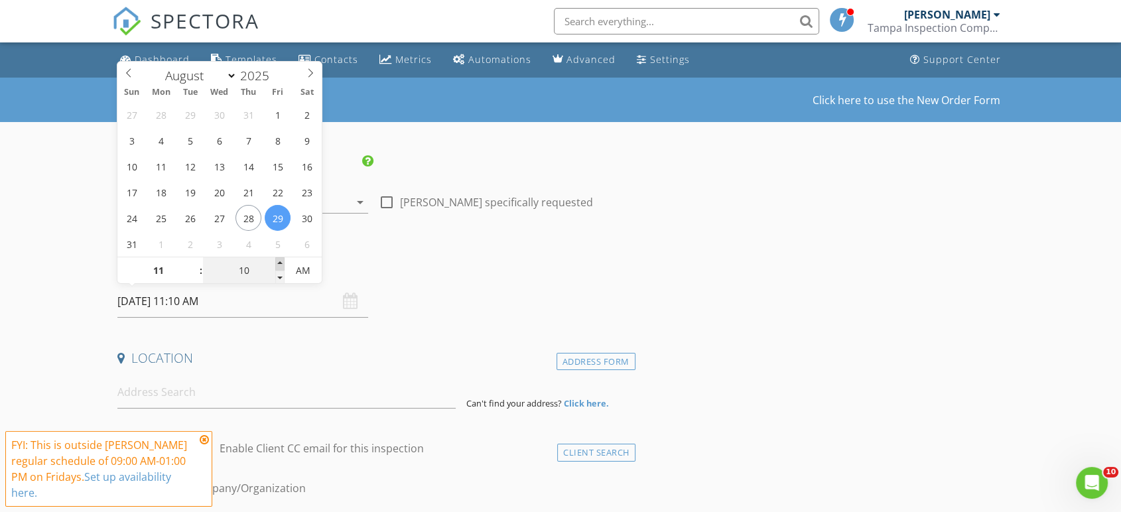
type input "15"
type input "08/29/2025 11:15 AM"
click at [278, 264] on span at bounding box center [279, 263] width 9 height 13
type input "20"
type input "08/29/2025 11:20 AM"
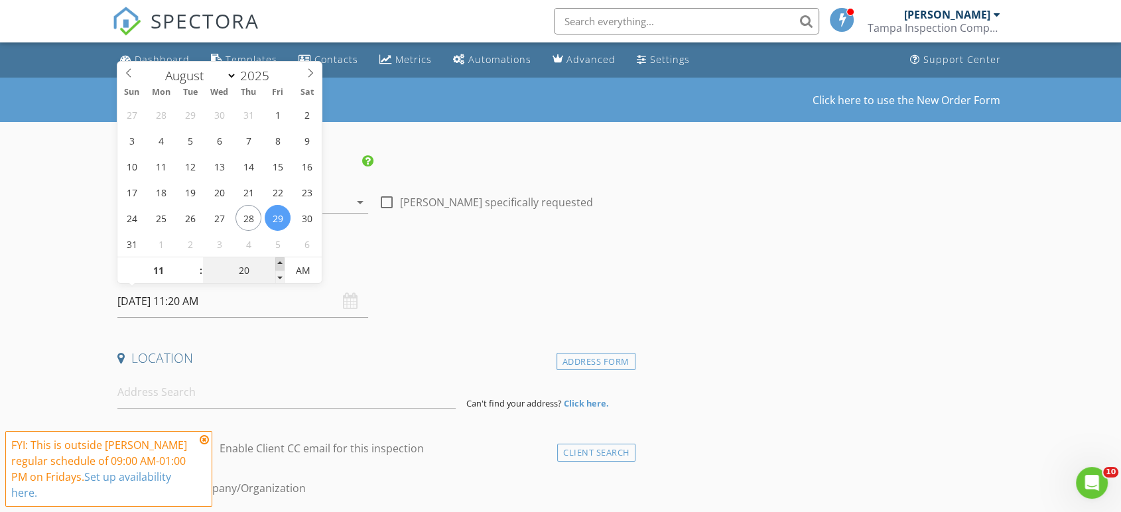
click at [278, 264] on span at bounding box center [279, 263] width 9 height 13
type input "25"
type input "08/29/2025 11:25 AM"
click at [278, 264] on span at bounding box center [279, 263] width 9 height 13
type input "30"
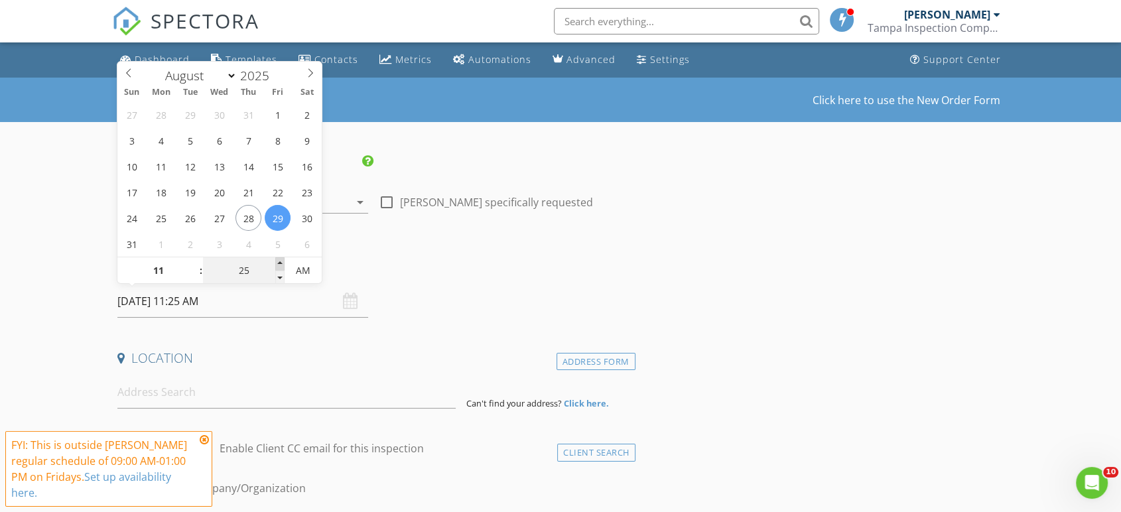
type input "[DATE] 11:30 AM"
click at [278, 264] on span at bounding box center [279, 263] width 9 height 13
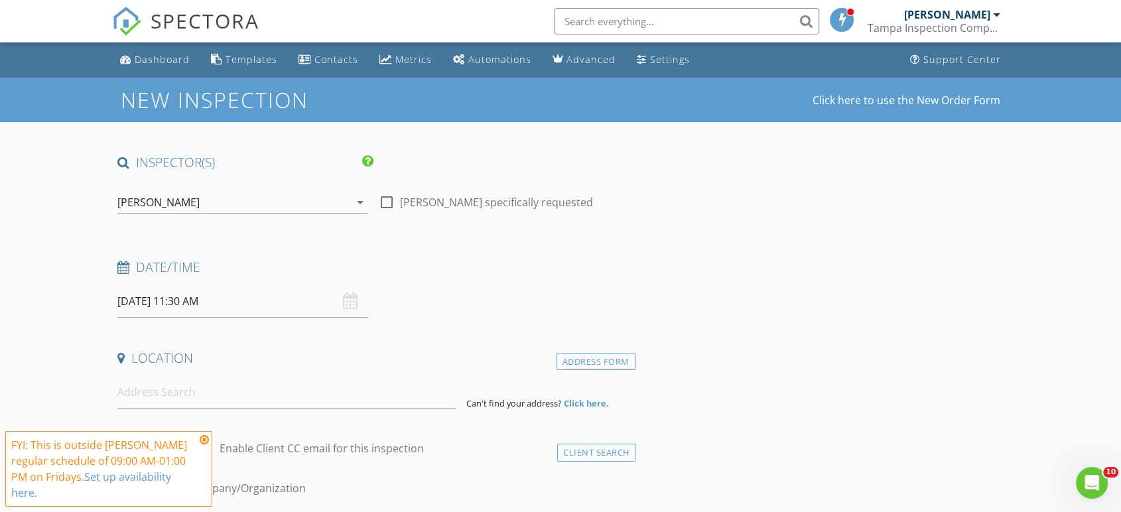
click at [244, 206] on div "[PERSON_NAME]" at bounding box center [233, 202] width 232 height 21
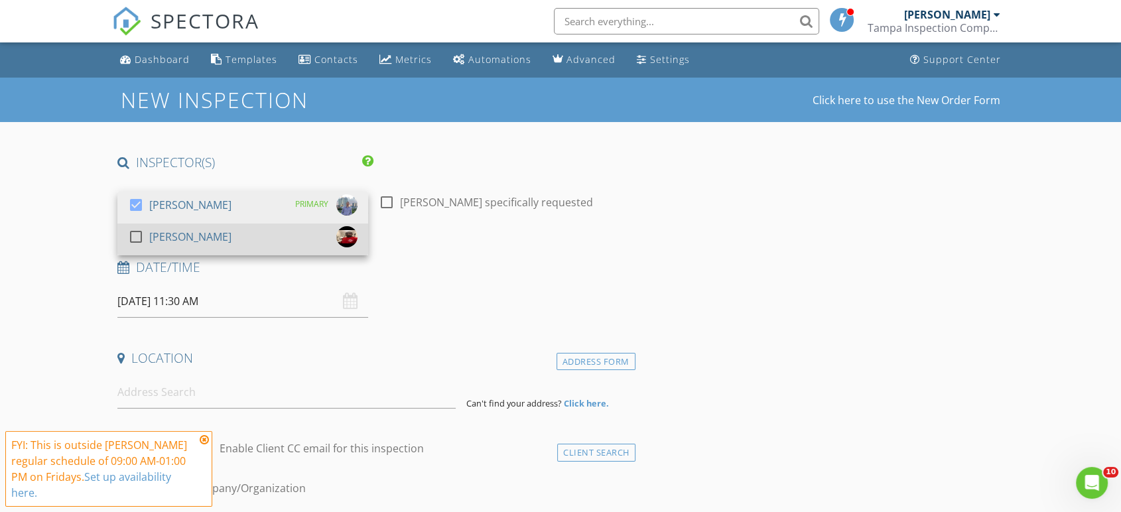
click at [133, 237] on div at bounding box center [136, 236] width 23 height 23
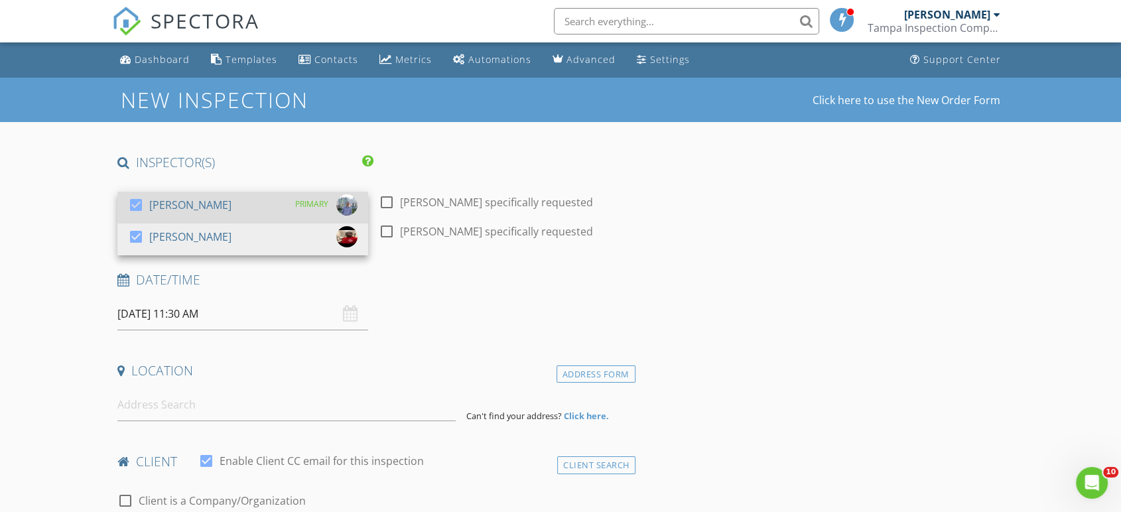
click at [133, 198] on div at bounding box center [136, 205] width 23 height 23
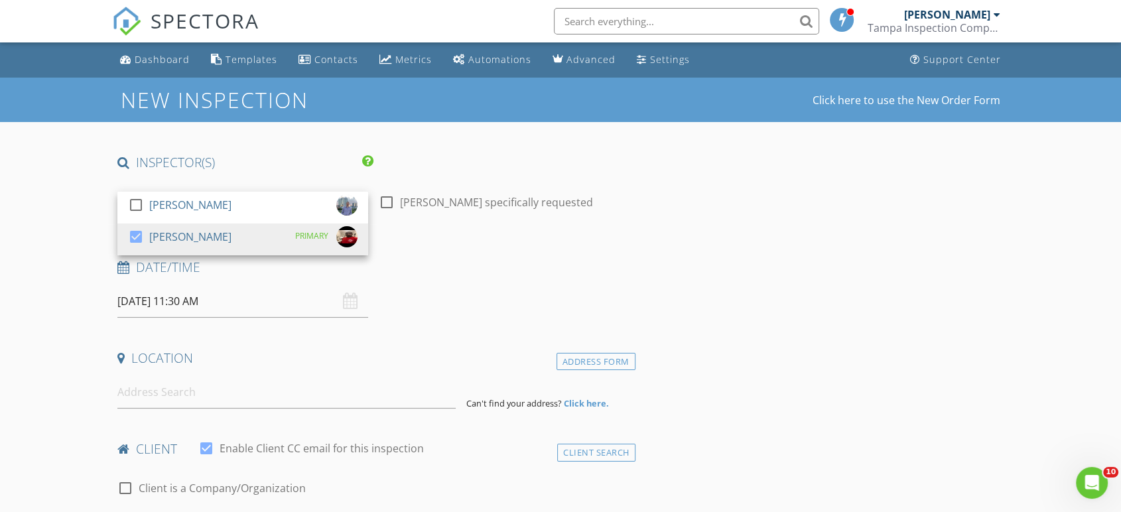
click at [487, 297] on div "Date/Time 08/29/2025 11:30 AM" at bounding box center [373, 288] width 523 height 59
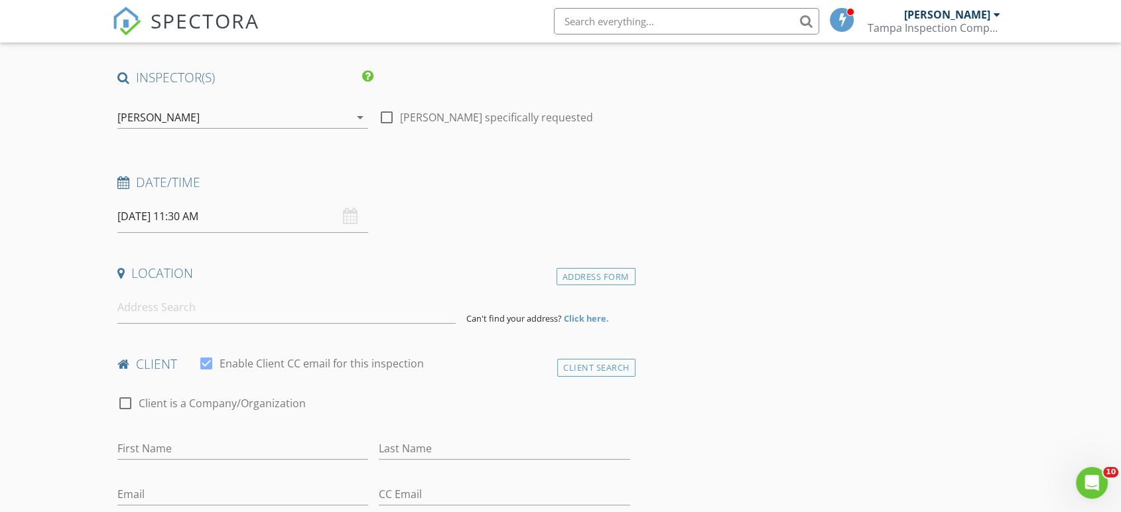
scroll to position [85, 0]
click at [214, 314] on input at bounding box center [286, 307] width 338 height 32
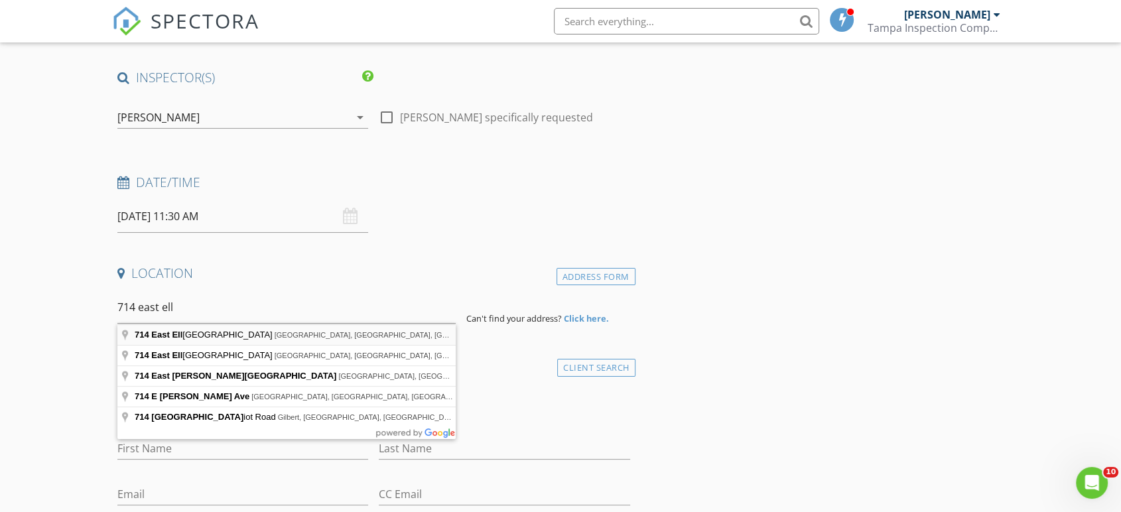
type input "714 East Ellicott Street, Tampa, FL, USA"
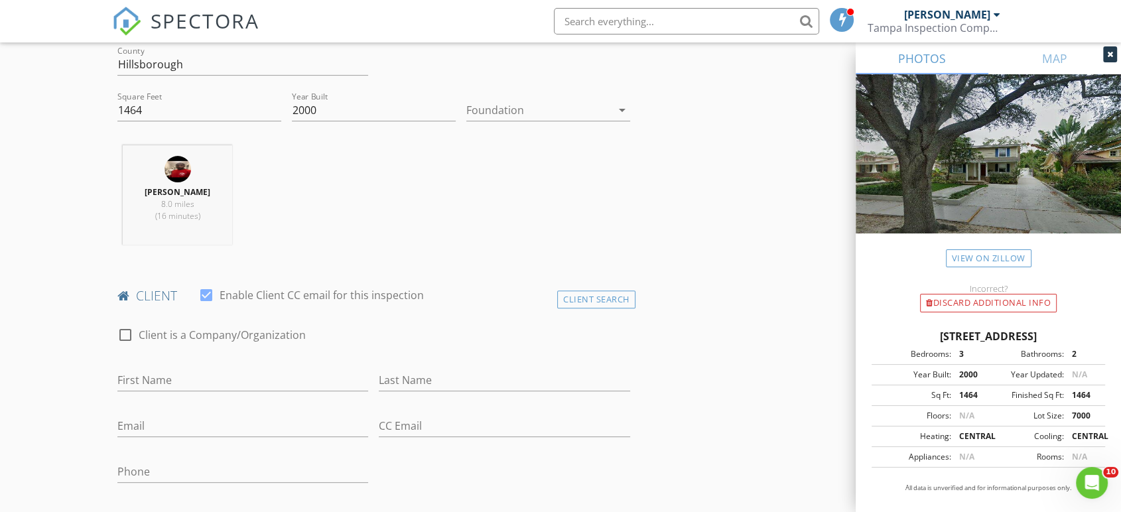
scroll to position [424, 0]
click at [200, 388] on input "First Name" at bounding box center [242, 381] width 251 height 22
type input "W"
type input "[PERSON_NAME] & [PERSON_NAME]"
paste input "[PERSON_NAME]"
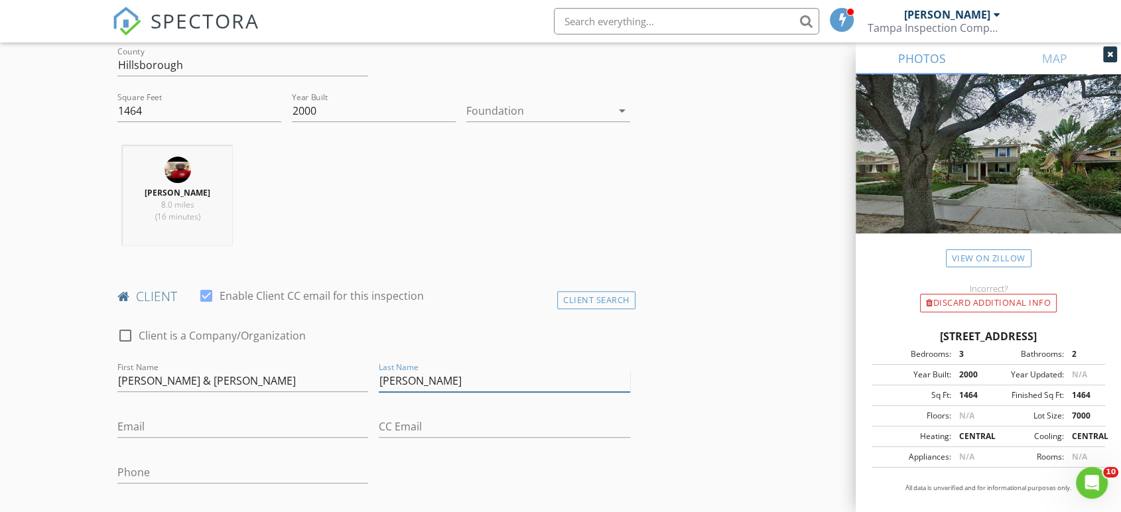
type input "[PERSON_NAME]"
click at [218, 422] on input "Email" at bounding box center [242, 427] width 251 height 22
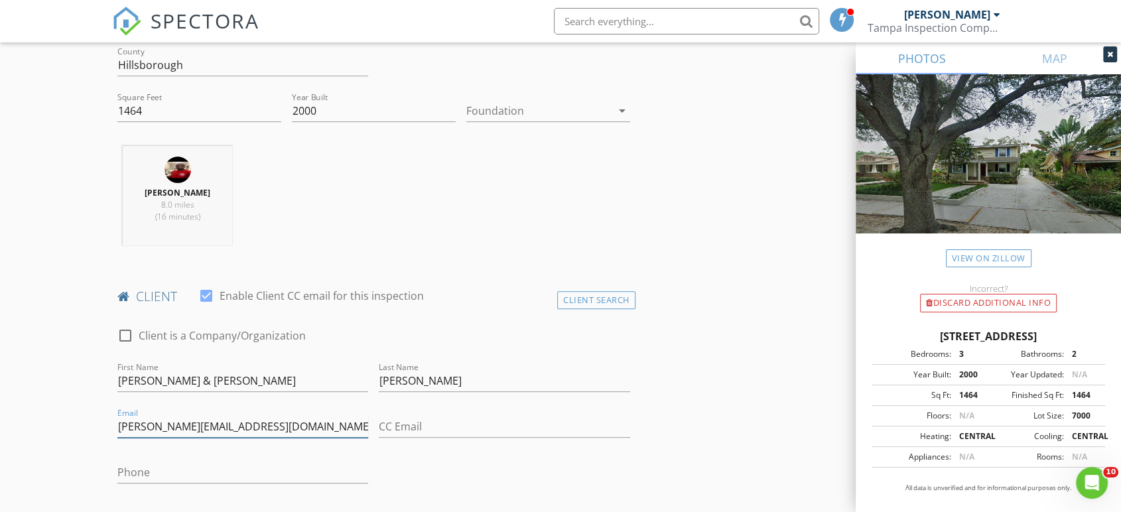
type input "Daniel@kcgcontracors.com"
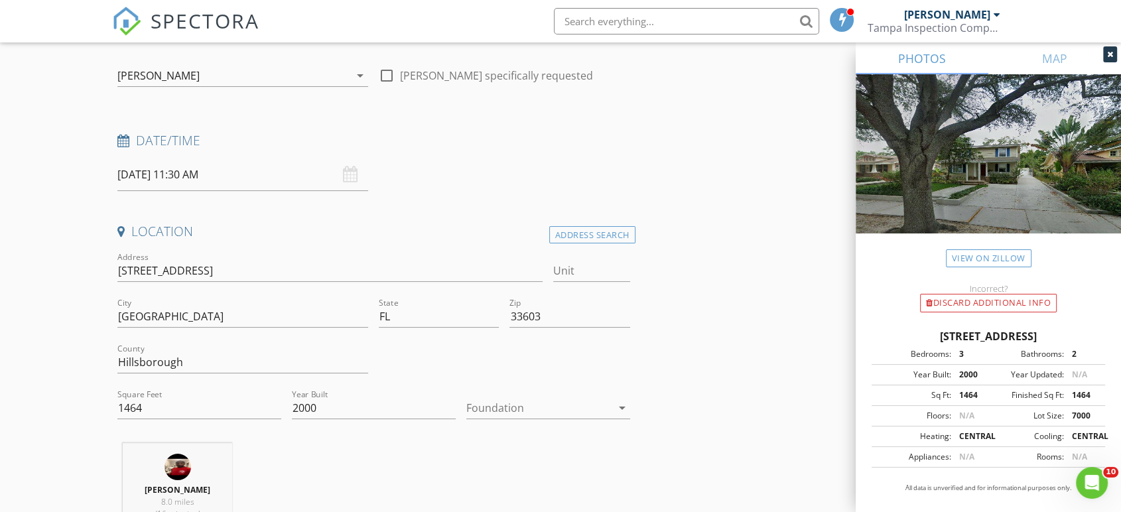
scroll to position [123, 0]
type input "[PHONE_NUMBER]"
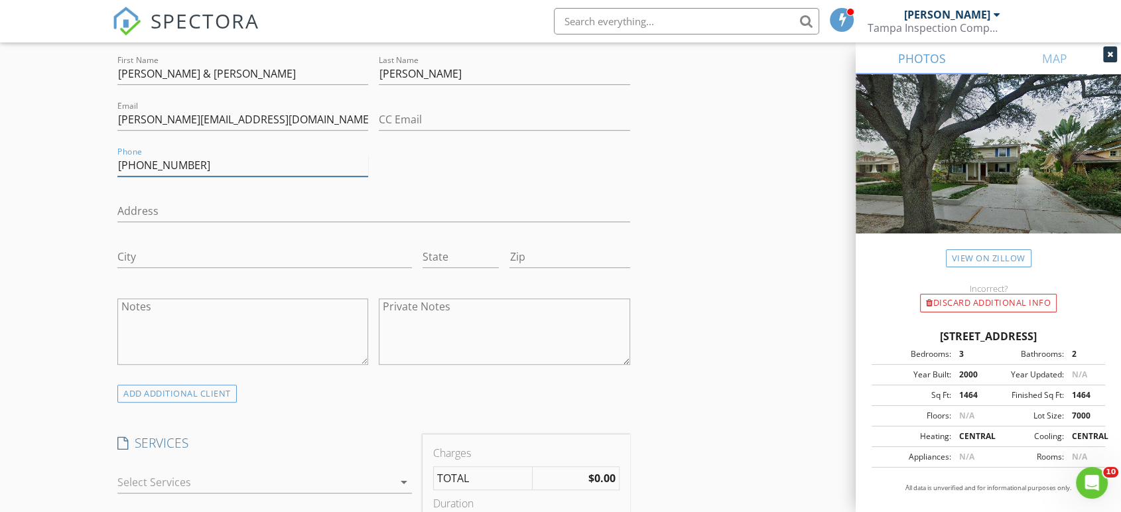
scroll to position [769, 0]
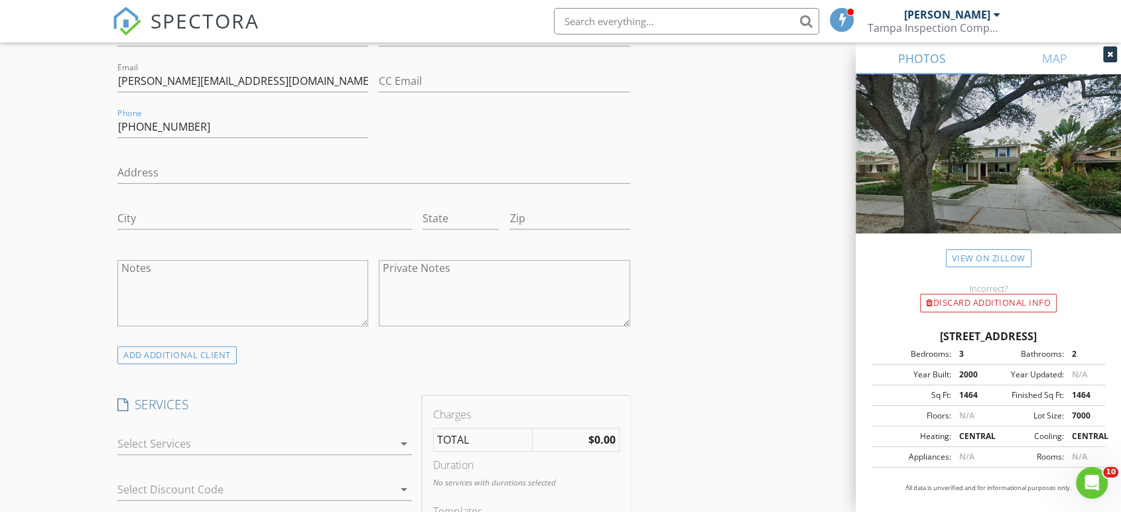
click at [240, 446] on div at bounding box center [255, 443] width 276 height 21
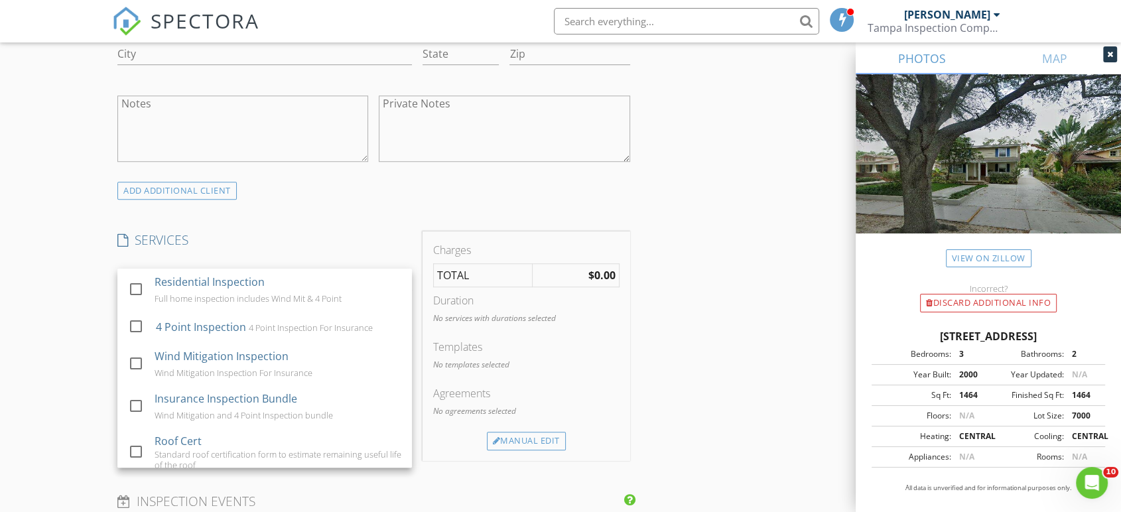
scroll to position [938, 0]
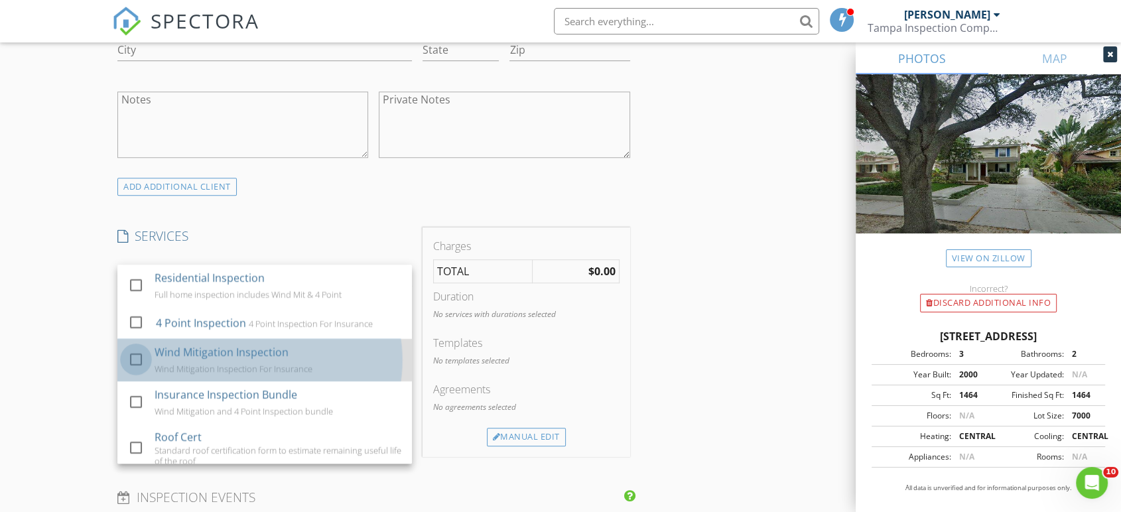
click at [129, 361] on div at bounding box center [136, 359] width 23 height 23
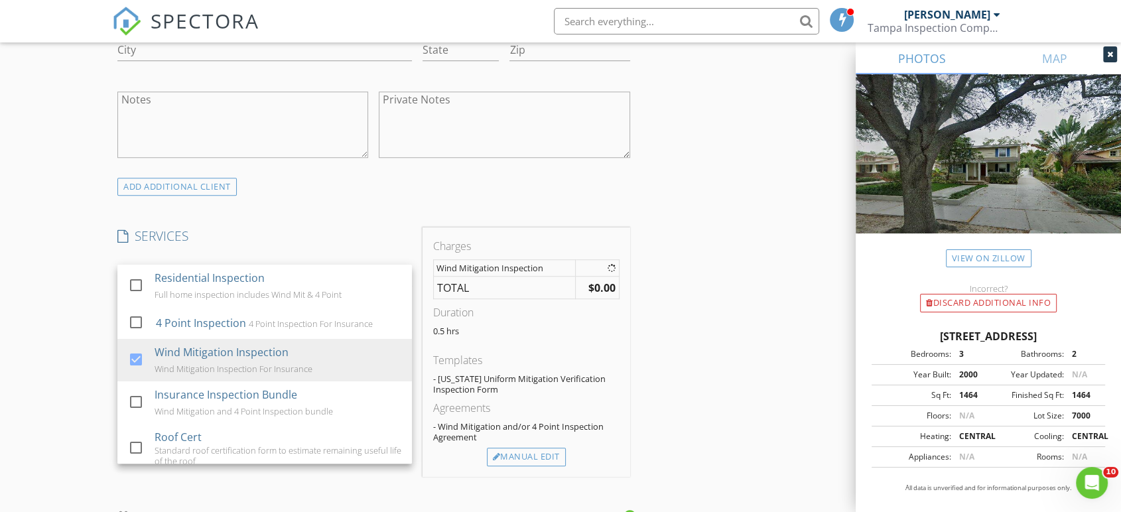
click at [684, 376] on div "INSPECTOR(S) check_box_outline_blank Kyle Barrilleaux check_box Mykhael Suber P…" at bounding box center [560, 330] width 896 height 2228
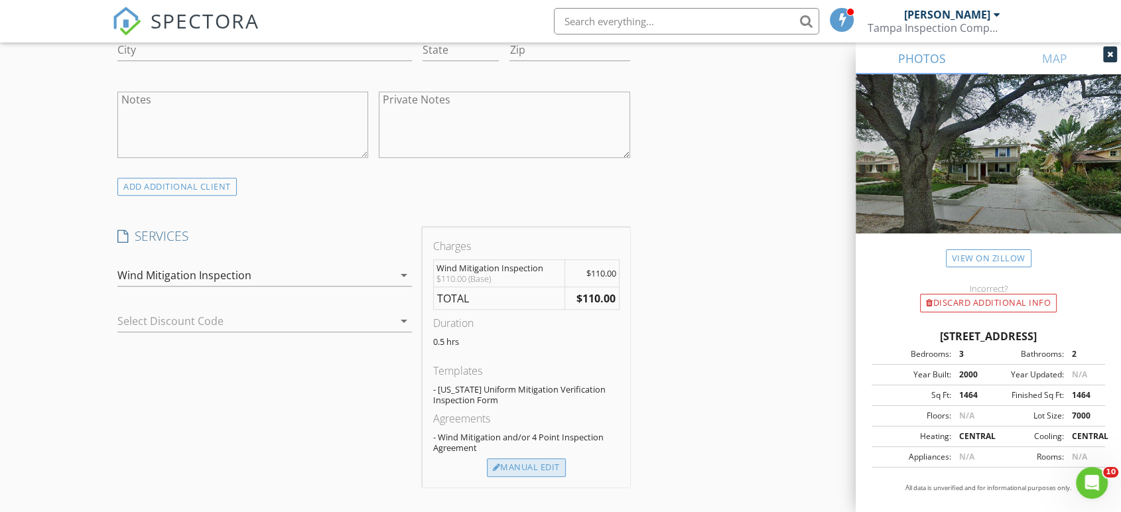
click at [520, 465] on div "Manual Edit" at bounding box center [526, 467] width 79 height 19
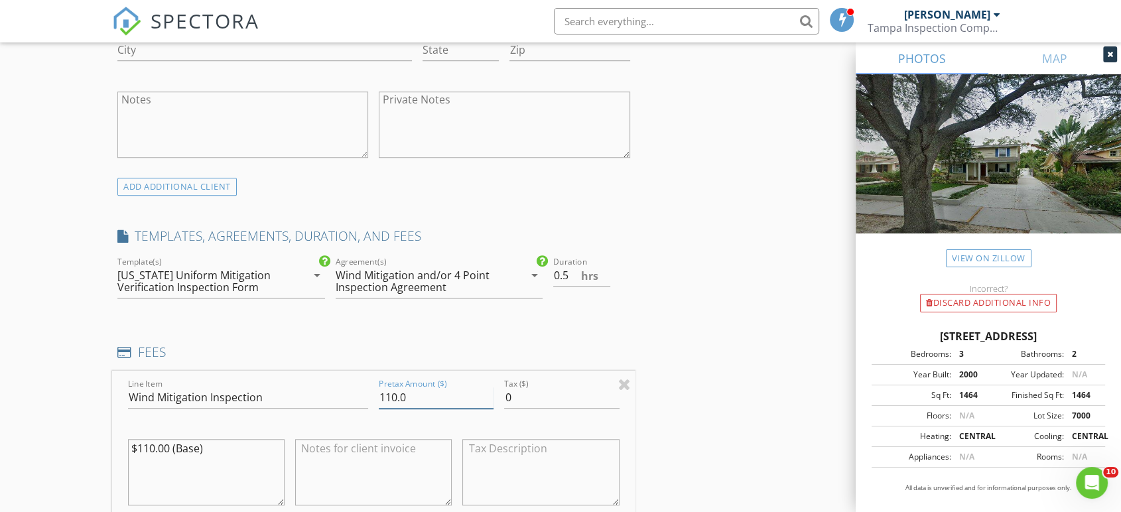
drag, startPoint x: 428, startPoint y: 391, endPoint x: 294, endPoint y: 389, distance: 134.0
click at [294, 389] on div "Line Item Wind Mitigation Inspection Pretax Amount ($) 110.0 Tax ($) 0 $110.00 …" at bounding box center [373, 451] width 523 height 160
type input "0"
click at [638, 310] on div "INSPECTOR(S) check_box_outline_blank Kyle Barrilleaux check_box Mykhael Suber P…" at bounding box center [560, 398] width 896 height 2364
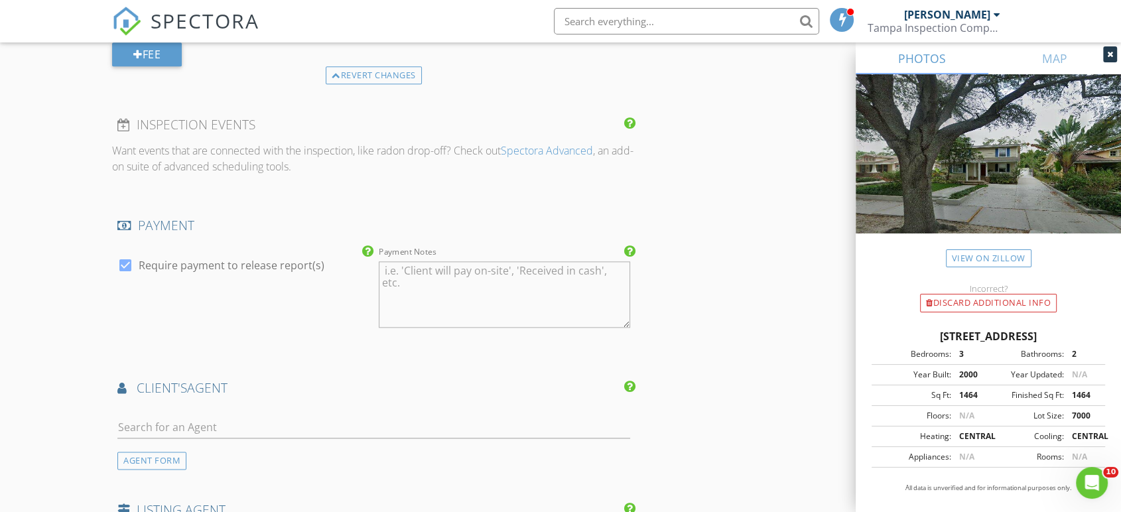
scroll to position [1467, 0]
click at [228, 420] on input "text" at bounding box center [373, 427] width 513 height 22
type input "south"
click at [145, 450] on div "SouthShore Roofing" at bounding box center [189, 455] width 133 height 21
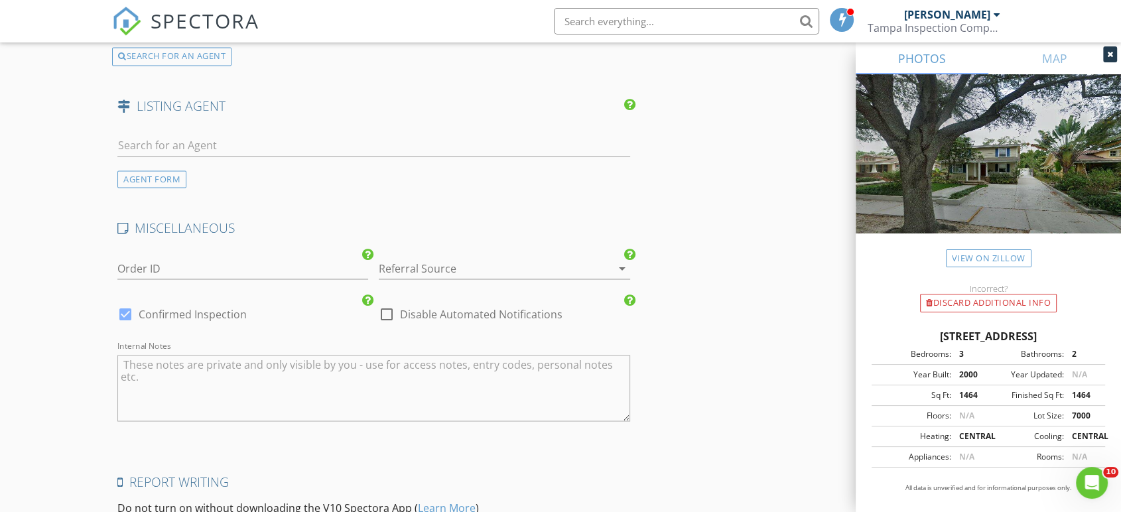
scroll to position [2428, 0]
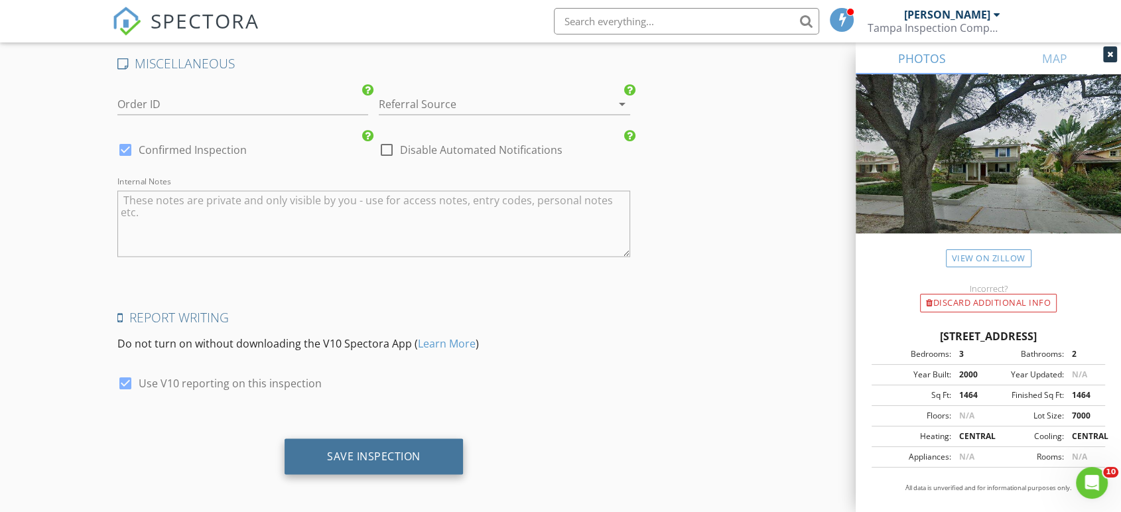
click at [362, 438] on div "Save Inspection" at bounding box center [373, 456] width 178 height 36
